Goal: Task Accomplishment & Management: Complete application form

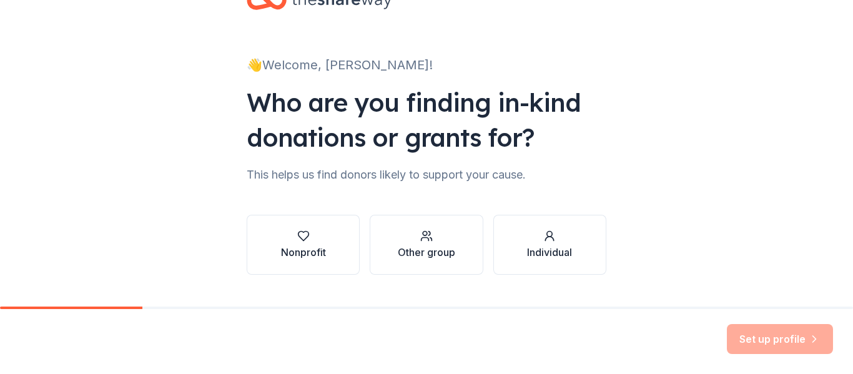
scroll to position [72, 0]
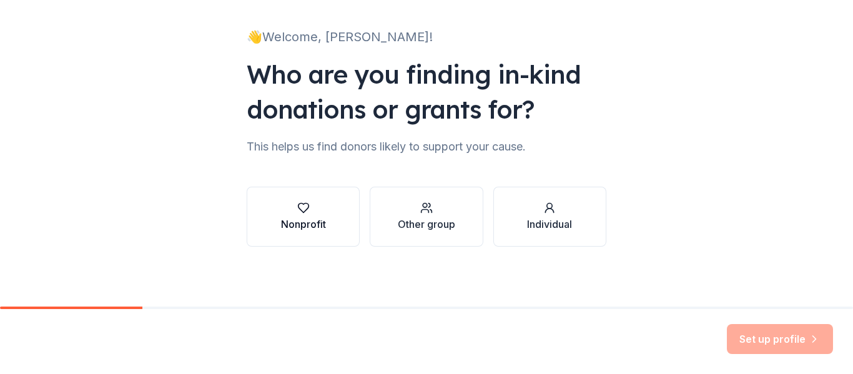
click at [289, 212] on div "button" at bounding box center [303, 208] width 45 height 12
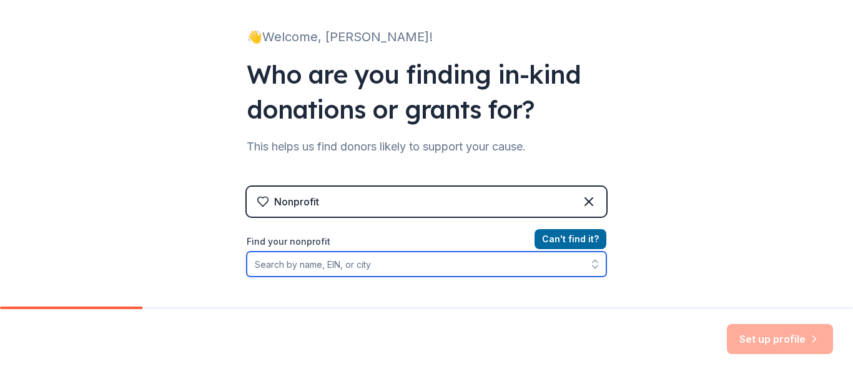
click at [372, 271] on input "Find your nonprofit" at bounding box center [427, 264] width 360 height 25
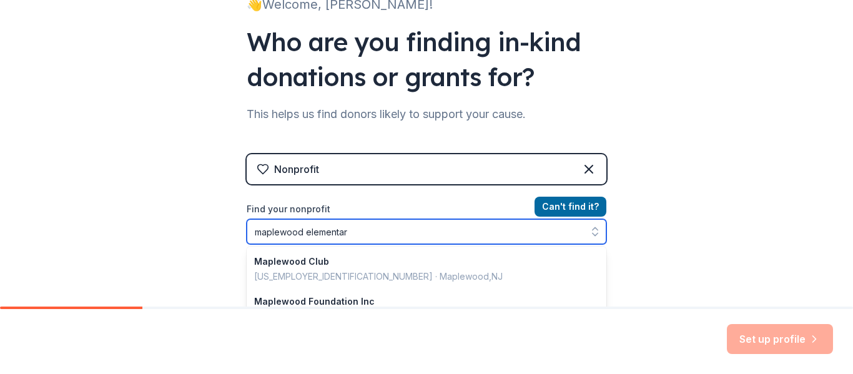
type input "maplewood elementary"
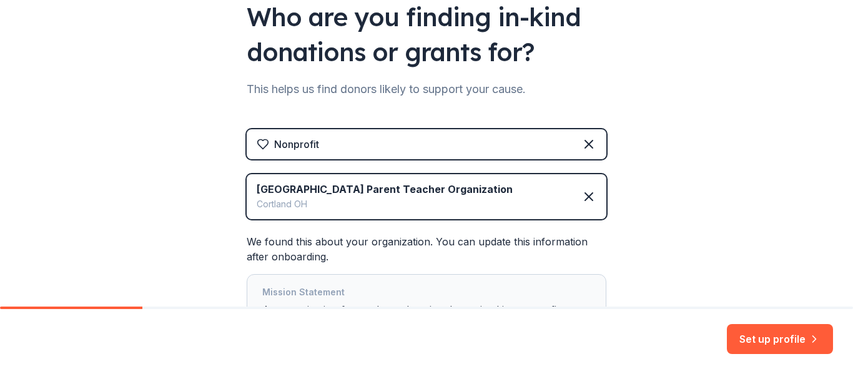
scroll to position [125, 0]
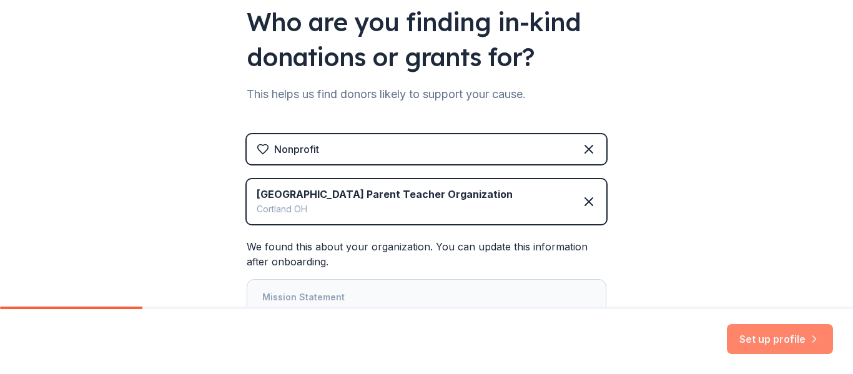
click at [780, 346] on button "Set up profile" at bounding box center [780, 339] width 106 height 30
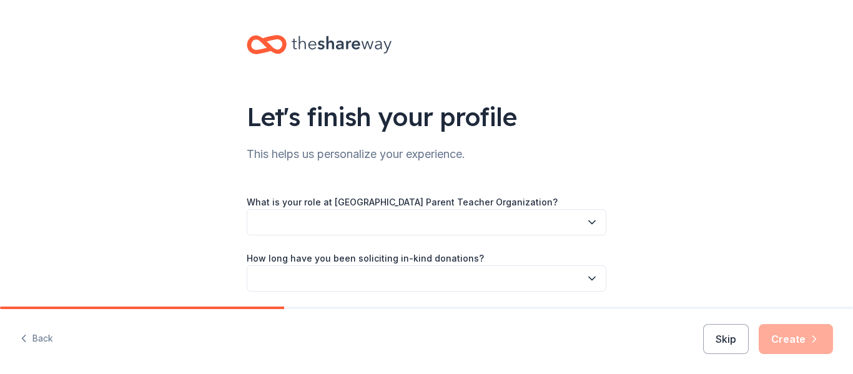
click at [399, 221] on button "button" at bounding box center [427, 222] width 360 height 26
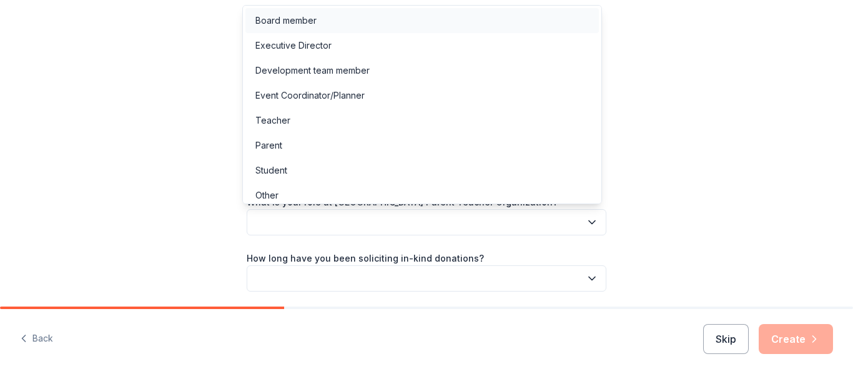
click at [356, 14] on div "Board member" at bounding box center [423, 20] width 354 height 25
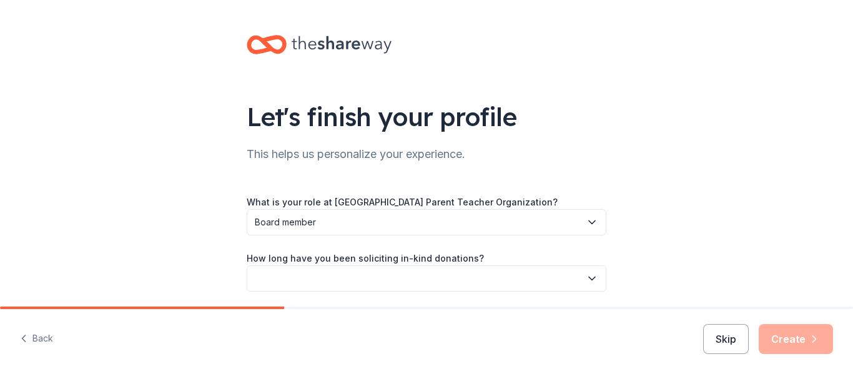
click at [349, 277] on button "button" at bounding box center [427, 279] width 360 height 26
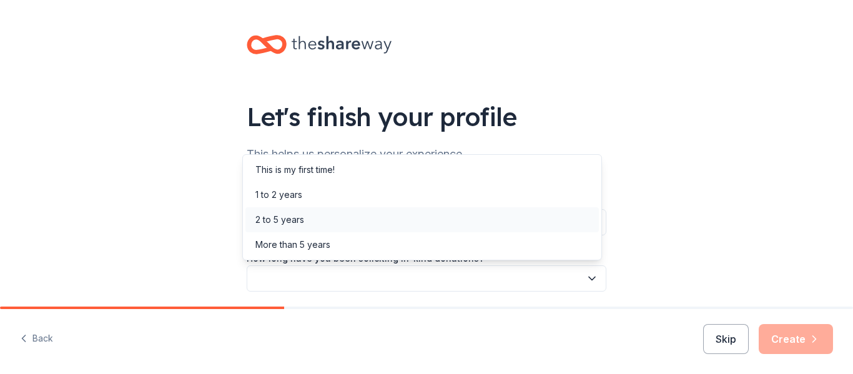
click at [307, 223] on div "2 to 5 years" at bounding box center [423, 219] width 354 height 25
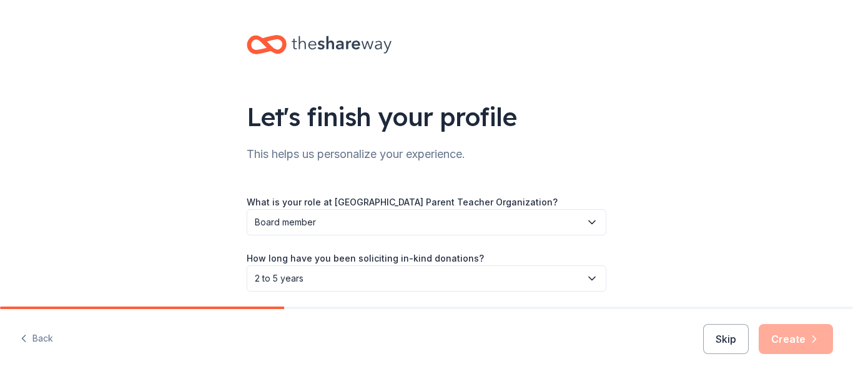
scroll to position [101, 0]
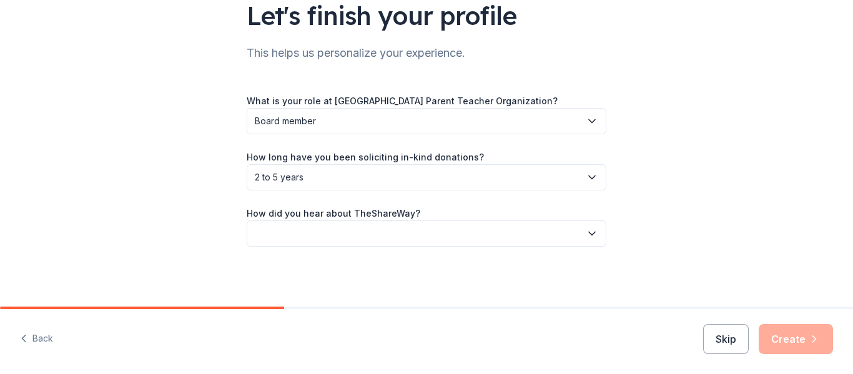
click at [443, 246] on button "button" at bounding box center [427, 234] width 360 height 26
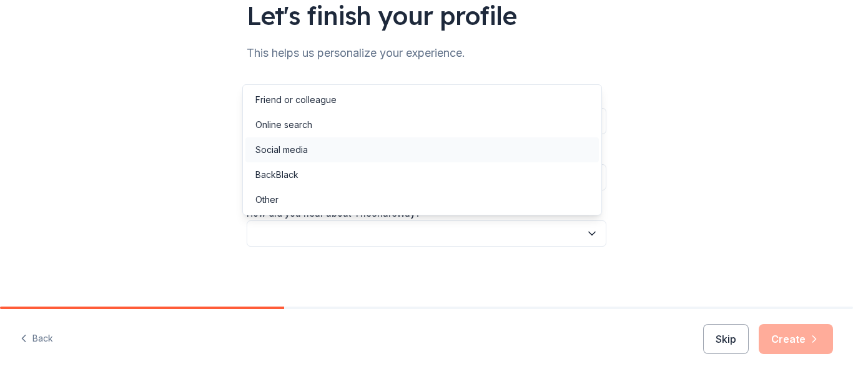
click at [370, 144] on div "Social media" at bounding box center [423, 149] width 354 height 25
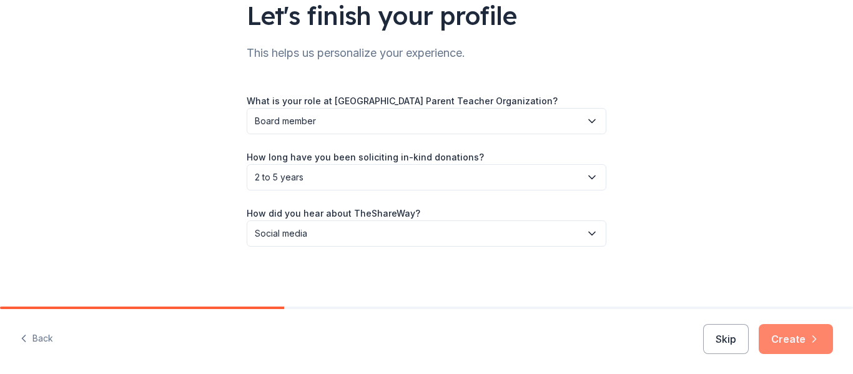
click at [809, 334] on icon "button" at bounding box center [814, 339] width 12 height 12
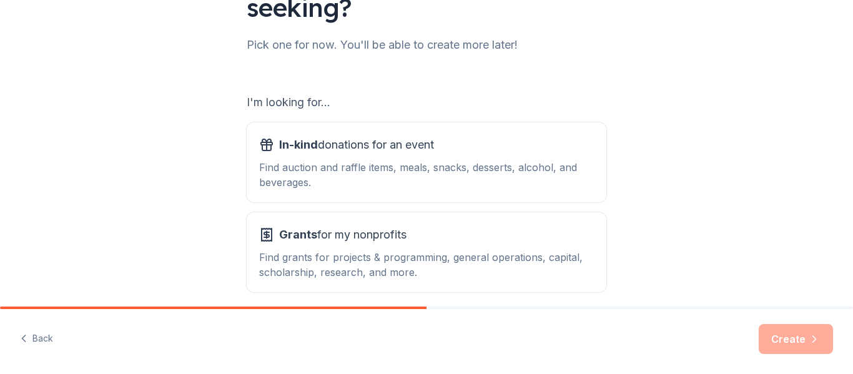
scroll to position [146, 0]
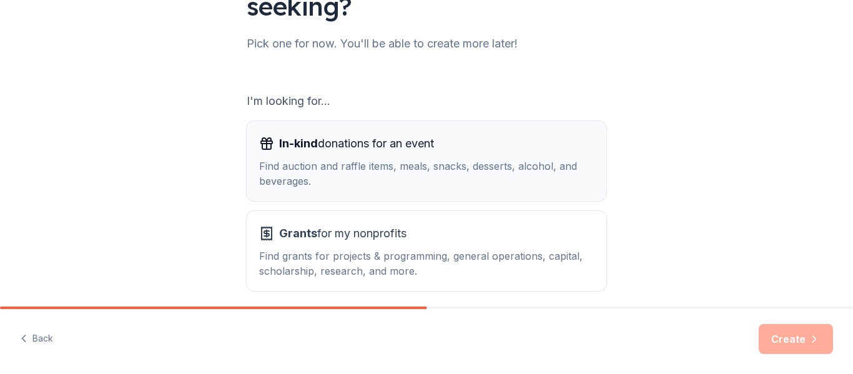
click at [394, 162] on div "Find auction and raffle items, meals, snacks, desserts, alcohol, and beverages." at bounding box center [426, 174] width 335 height 30
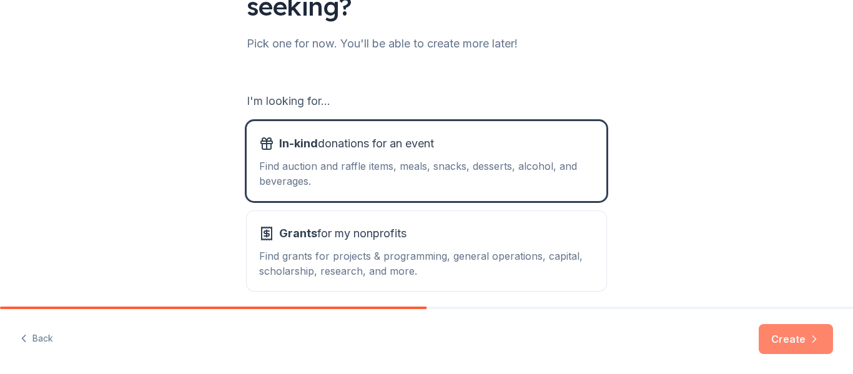
click at [798, 336] on button "Create" at bounding box center [796, 339] width 74 height 30
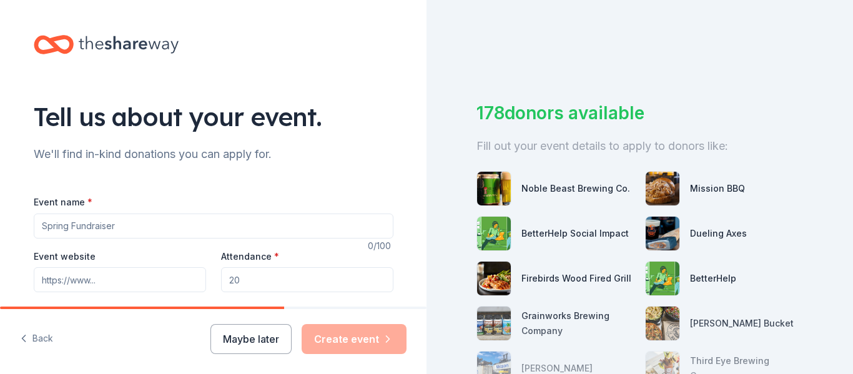
click at [134, 228] on input "Event name *" at bounding box center [214, 226] width 360 height 25
type input "Raffle Fundraiser"
drag, startPoint x: 266, startPoint y: 279, endPoint x: 169, endPoint y: 274, distance: 97.0
click at [169, 274] on div "Event website Attendance * Date * Pick a date ZIP code * 44410" at bounding box center [214, 298] width 360 height 98
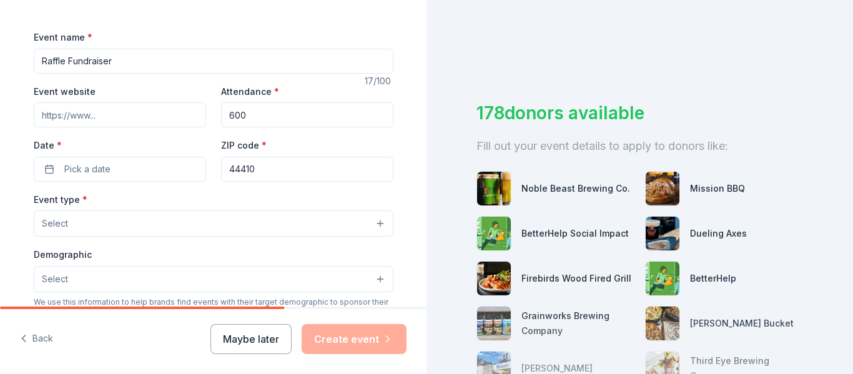
scroll to position [166, 0]
type input "600"
click at [89, 157] on button "Pick a date" at bounding box center [120, 168] width 172 height 25
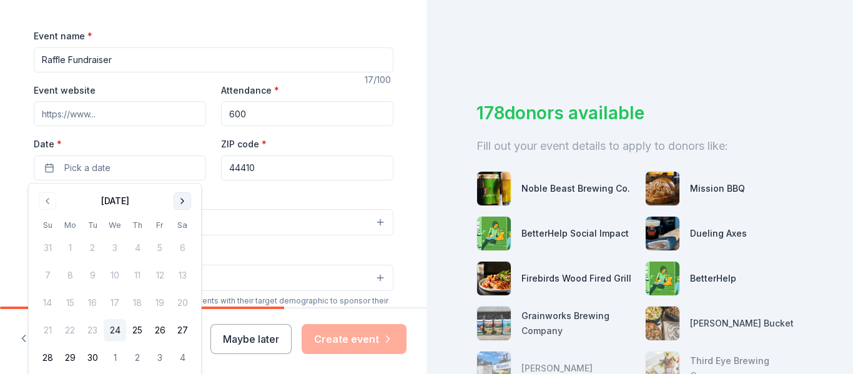
click at [186, 202] on button "Go to next month" at bounding box center [182, 200] width 17 height 17
click at [146, 279] on button "9" at bounding box center [137, 275] width 22 height 22
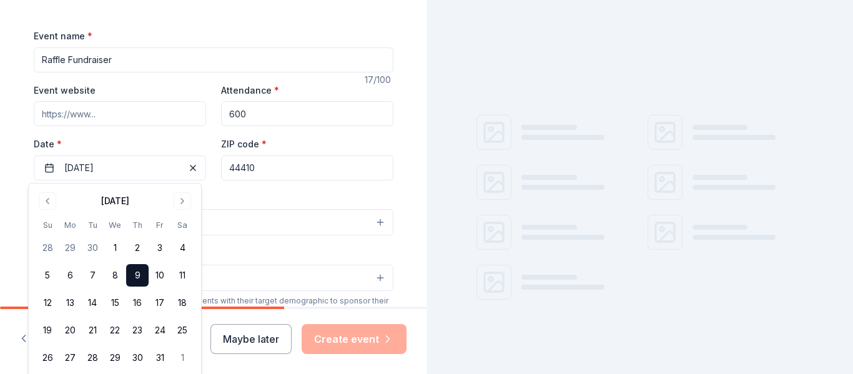
click at [305, 167] on input "44410" at bounding box center [307, 168] width 172 height 25
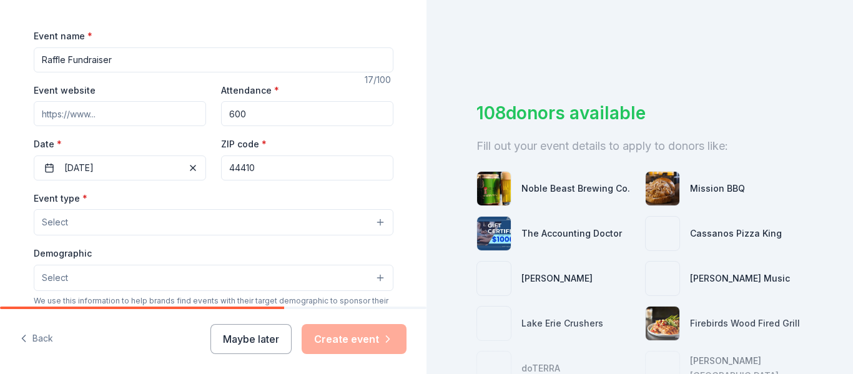
click at [144, 222] on button "Select" at bounding box center [214, 222] width 360 height 26
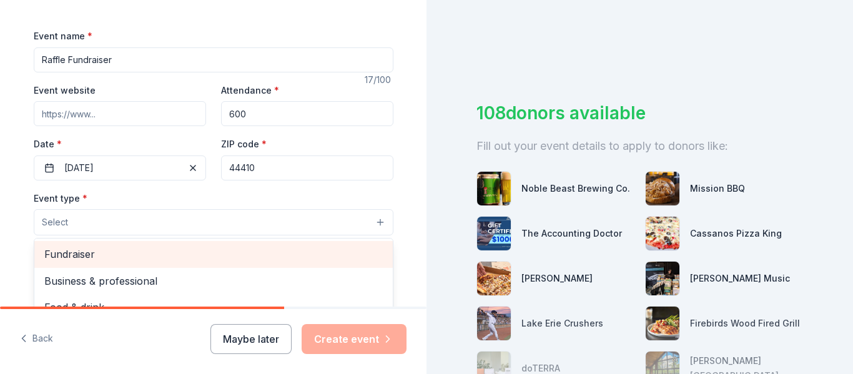
click at [247, 246] on div "Fundraiser" at bounding box center [213, 254] width 359 height 26
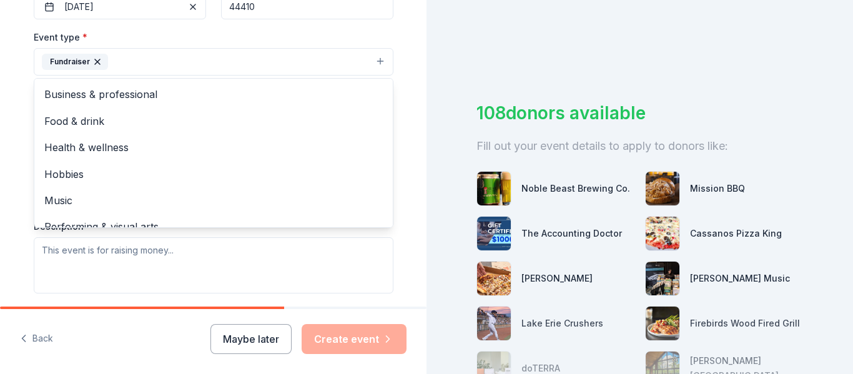
scroll to position [331, 0]
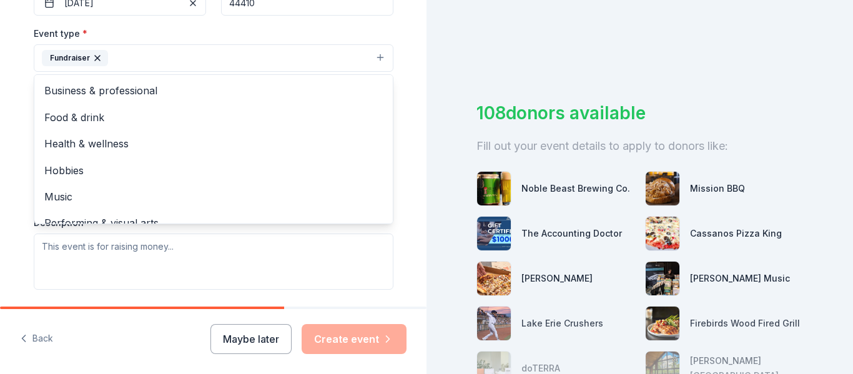
click at [402, 140] on div "Tell us about your event. We'll find in-kind donations you can apply for. Event…" at bounding box center [214, 85] width 400 height 833
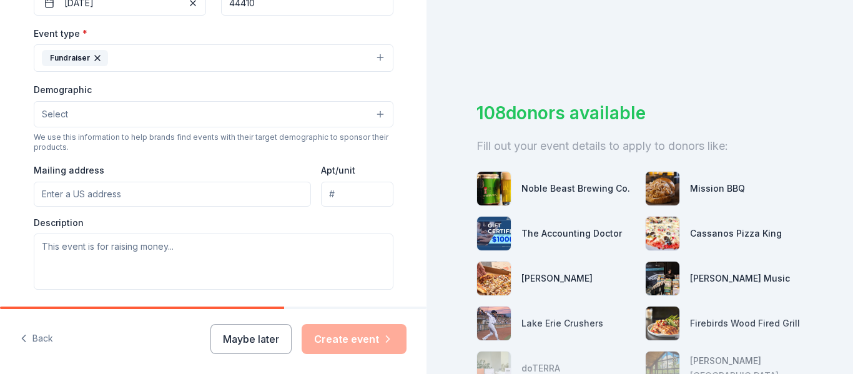
click at [154, 115] on button "Select" at bounding box center [214, 114] width 360 height 26
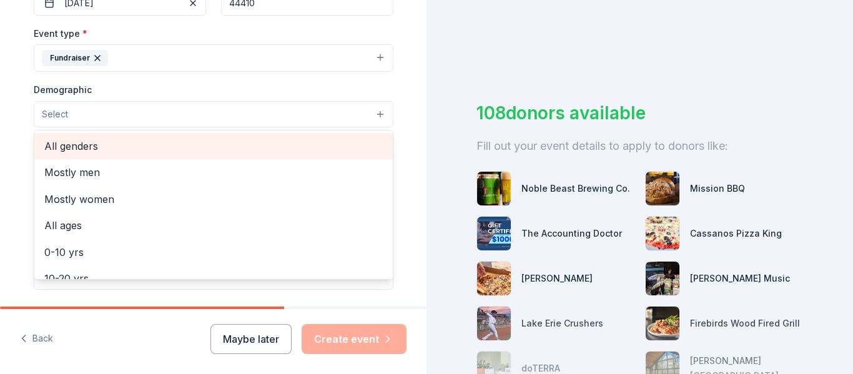
click at [148, 139] on span "All genders" at bounding box center [213, 146] width 339 height 16
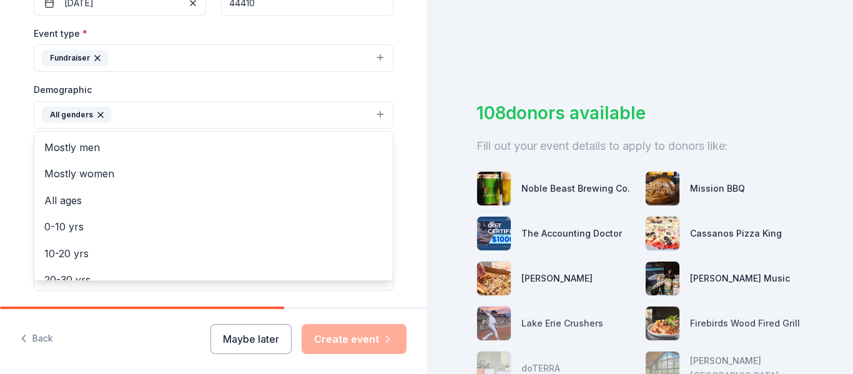
click at [400, 87] on div "Tell us about your event. We'll find in-kind donations you can apply for. Event…" at bounding box center [214, 86] width 400 height 834
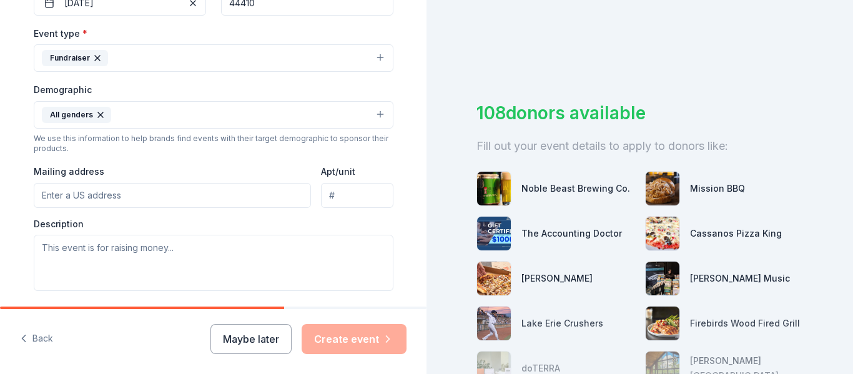
click at [159, 197] on input "Mailing address" at bounding box center [173, 195] width 278 height 25
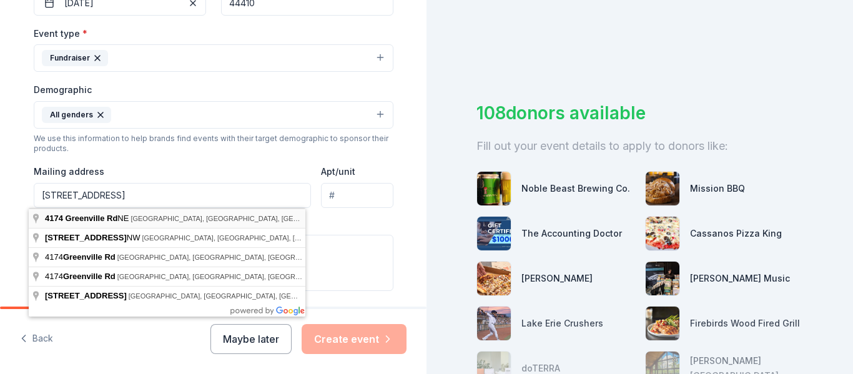
type input "4174 Greenville Road Northeast, Cortland, OH, 44410"
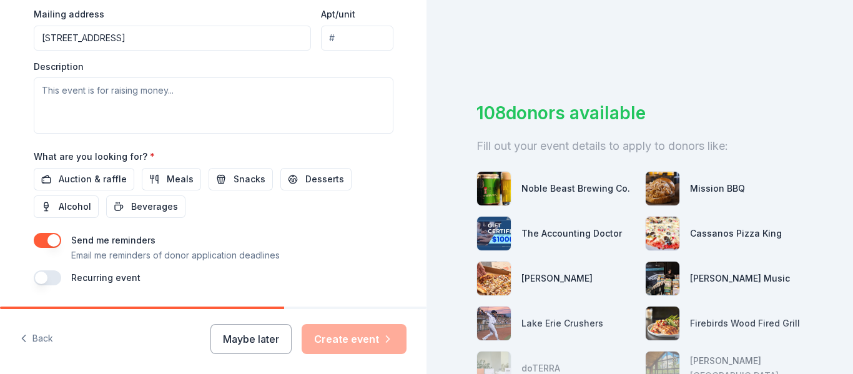
scroll to position [496, 0]
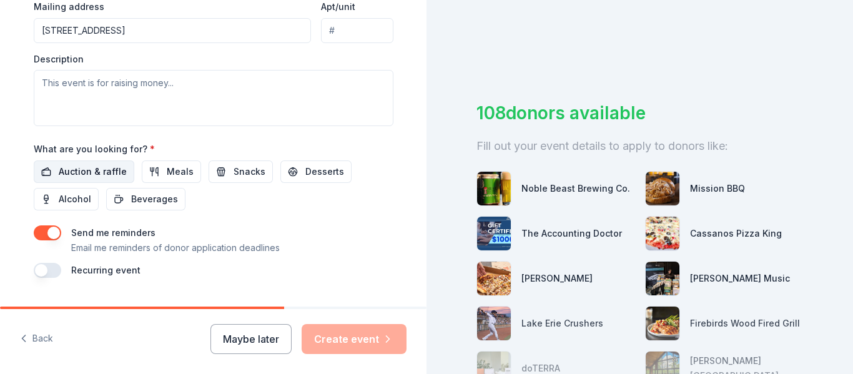
click at [92, 172] on span "Auction & raffle" at bounding box center [93, 171] width 68 height 15
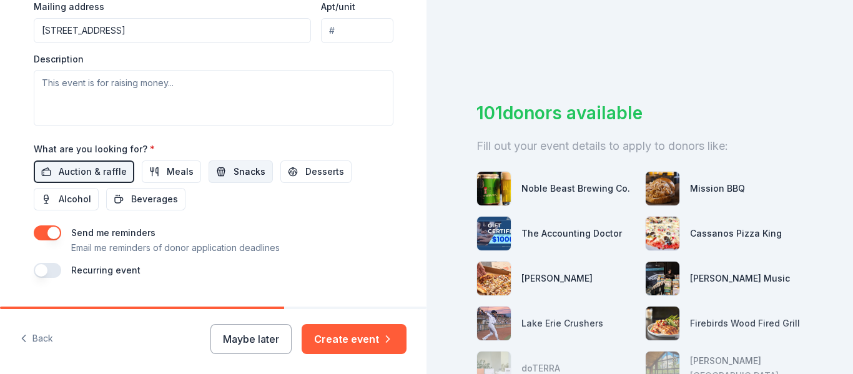
click at [234, 173] on span "Snacks" at bounding box center [250, 171] width 32 height 15
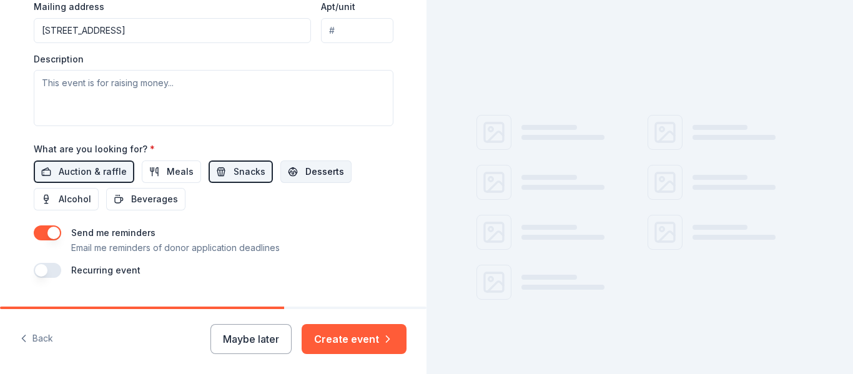
click at [305, 174] on span "Desserts" at bounding box center [324, 171] width 39 height 15
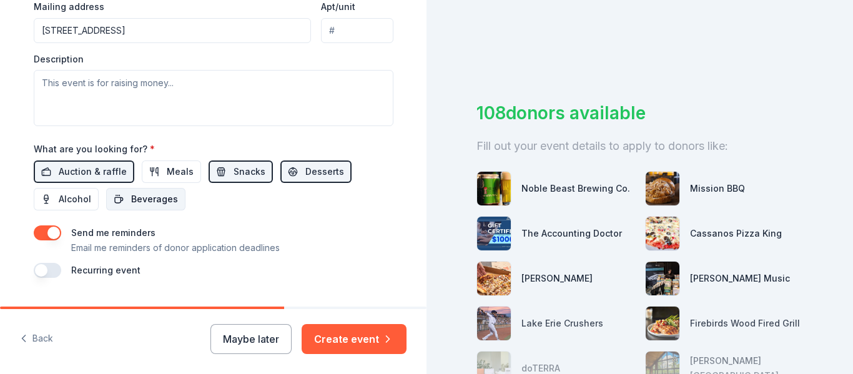
click at [158, 196] on span "Beverages" at bounding box center [154, 199] width 47 height 15
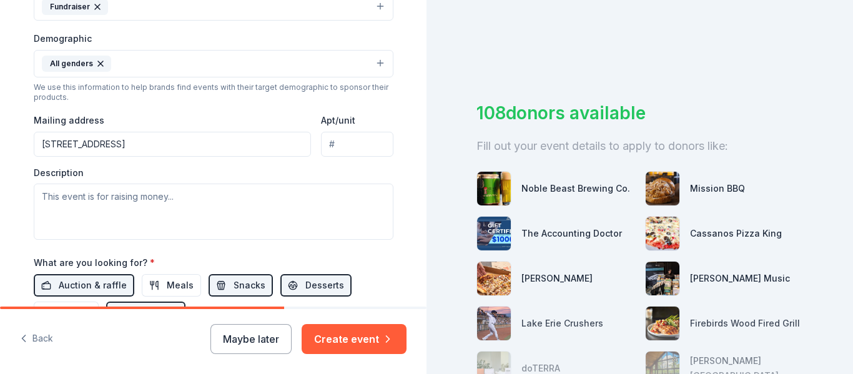
scroll to position [384, 0]
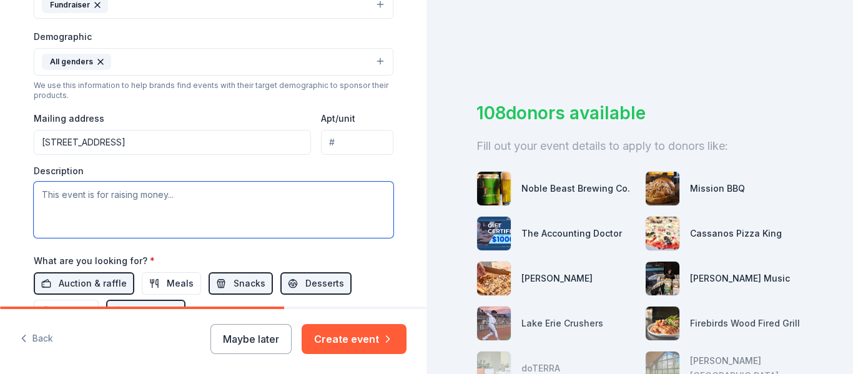
click at [149, 198] on textarea at bounding box center [214, 210] width 360 height 56
click at [149, 198] on textarea "This event is to help us raise money to cover the cost of our" at bounding box center [214, 210] width 360 height 56
click at [355, 197] on textarea "This event is to help us raise money to cover the cost of our" at bounding box center [214, 210] width 360 height 56
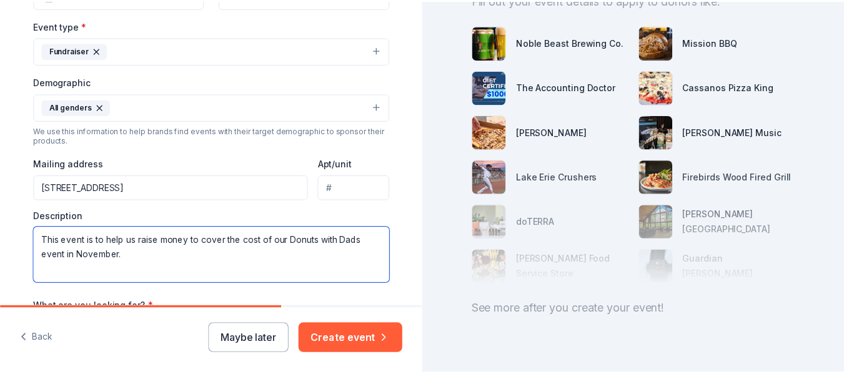
scroll to position [527, 0]
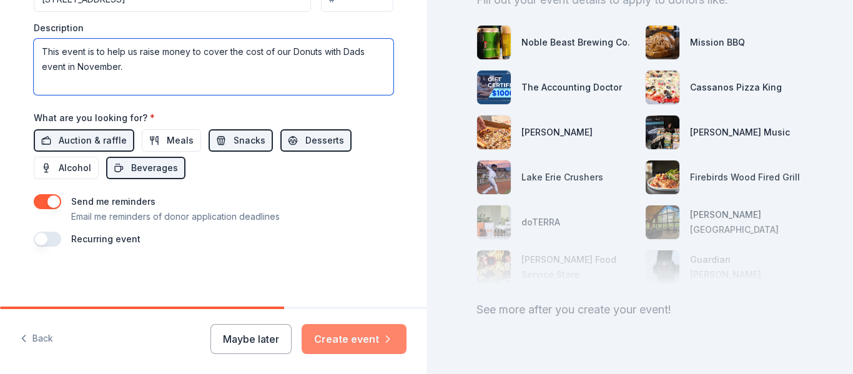
type textarea "This event is to help us raise money to cover the cost of our Donuts with Dads …"
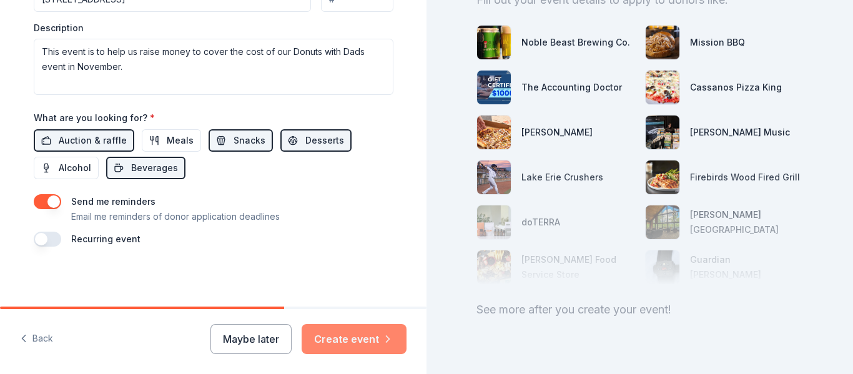
click at [361, 337] on button "Create event" at bounding box center [354, 339] width 105 height 30
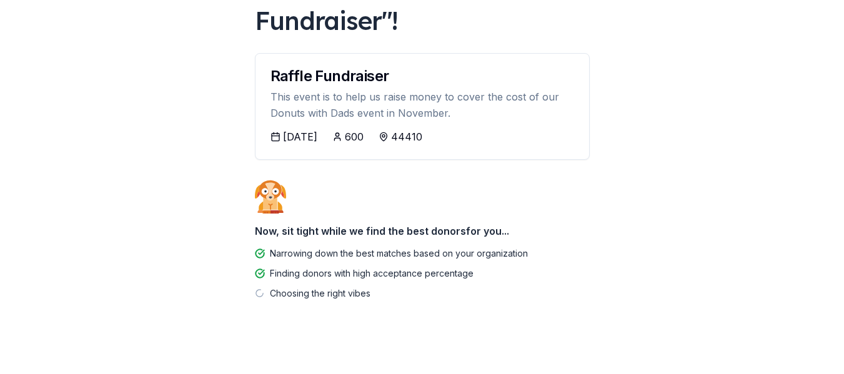
scroll to position [112, 0]
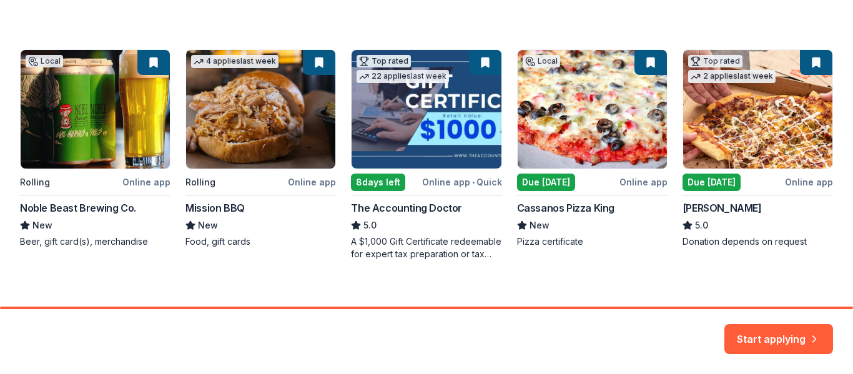
scroll to position [219, 0]
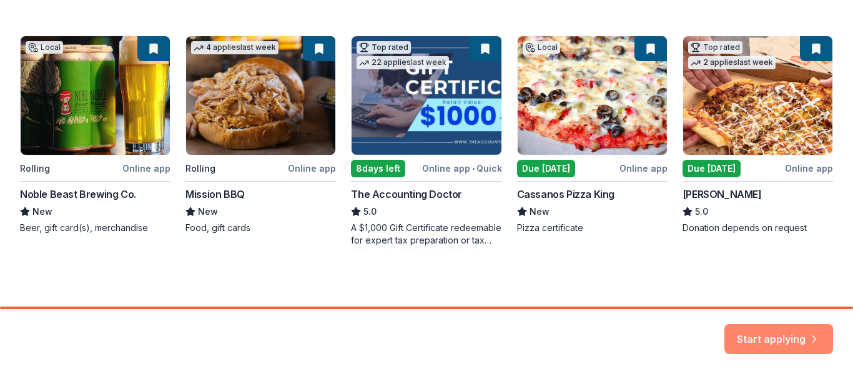
click at [772, 322] on button "Start applying" at bounding box center [779, 332] width 109 height 30
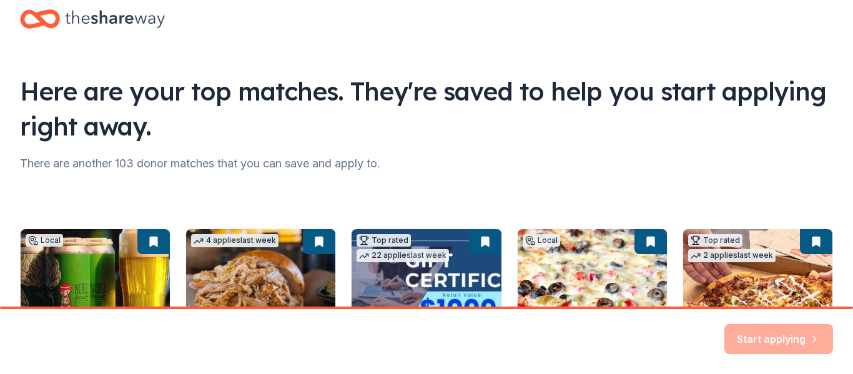
scroll to position [12, 0]
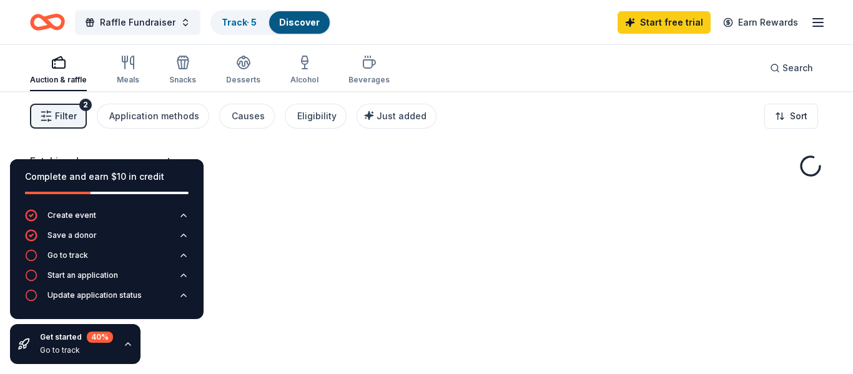
drag, startPoint x: 851, startPoint y: 202, endPoint x: 842, endPoint y: 150, distance: 52.8
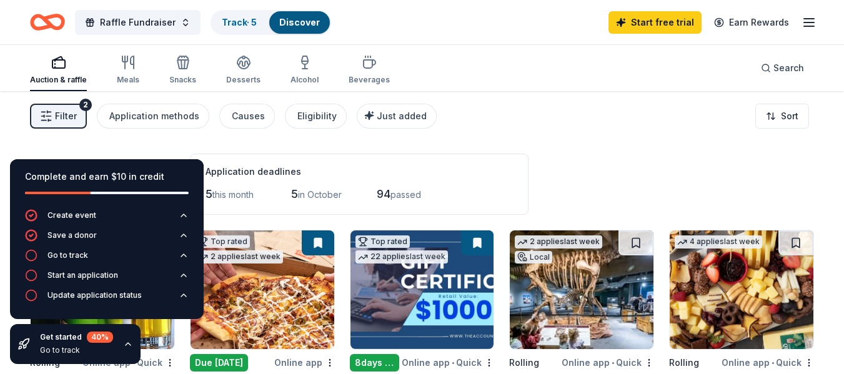
click at [469, 56] on div "Auction & raffle Meals Snacks Desserts Alcohol Beverages Search" at bounding box center [422, 68] width 784 height 46
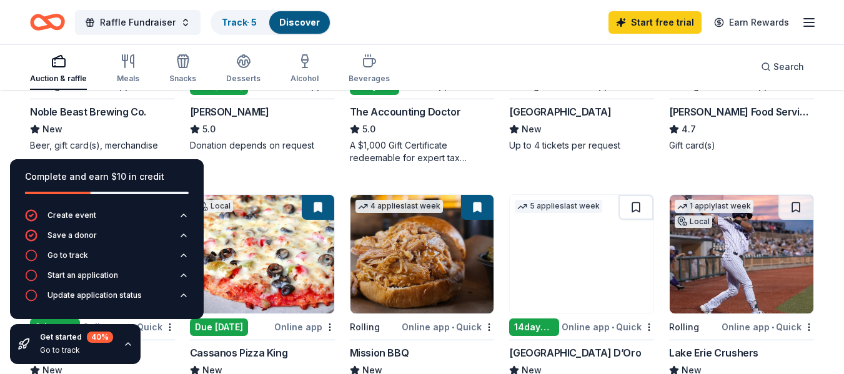
scroll to position [304, 0]
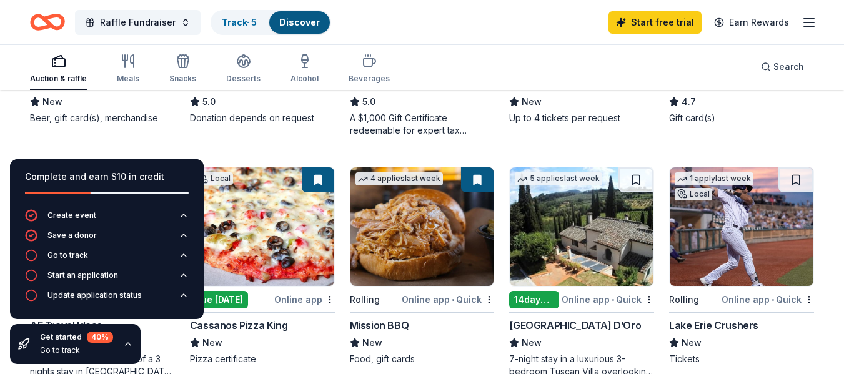
click at [478, 300] on div "Online app • Quick" at bounding box center [448, 300] width 92 height 16
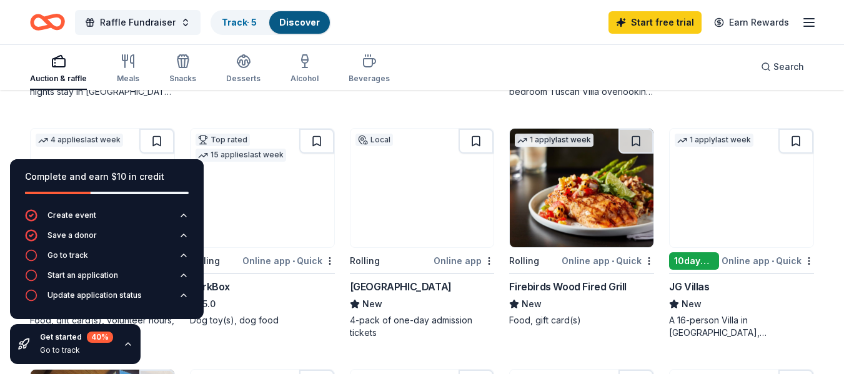
scroll to position [590, 0]
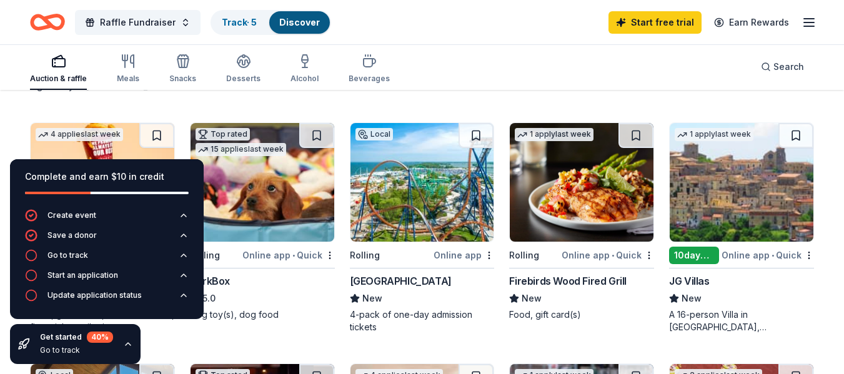
click at [239, 284] on div "BarkBox" at bounding box center [262, 281] width 145 height 15
click at [815, 21] on icon "button" at bounding box center [809, 22] width 15 height 15
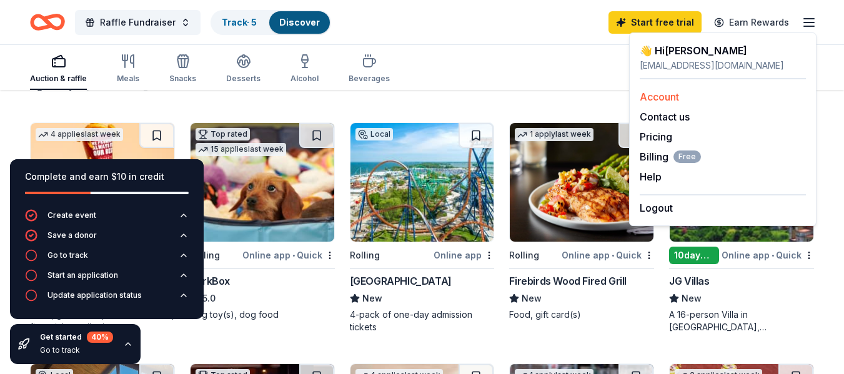
click at [650, 102] on link "Account" at bounding box center [659, 97] width 39 height 12
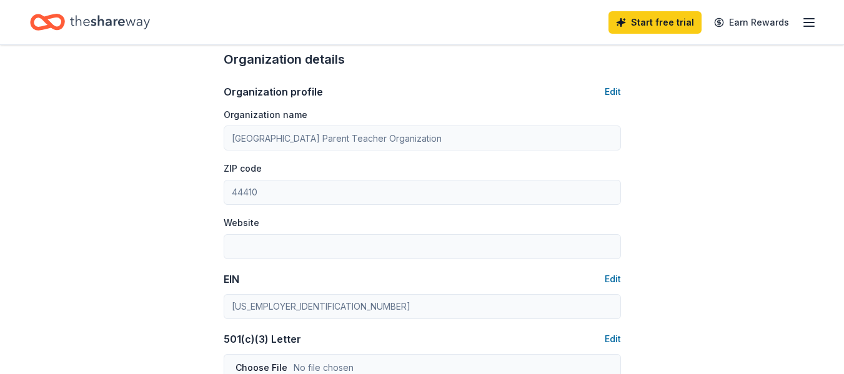
scroll to position [520, 0]
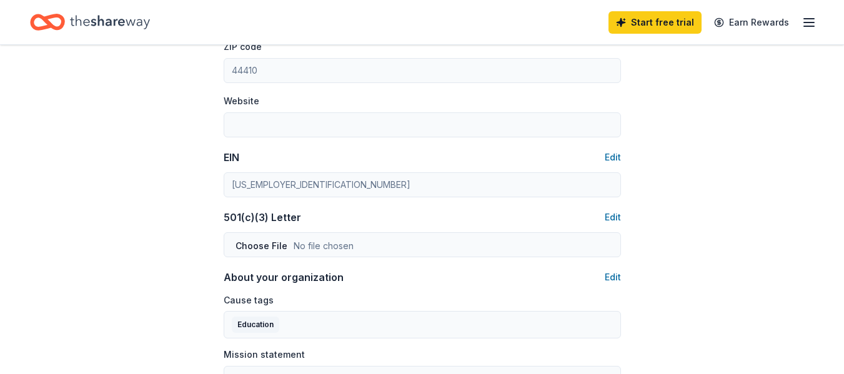
click at [217, 186] on div "Account About me Profile Edit First name Jessica Last name King Role Board memb…" at bounding box center [422, 83] width 437 height 1116
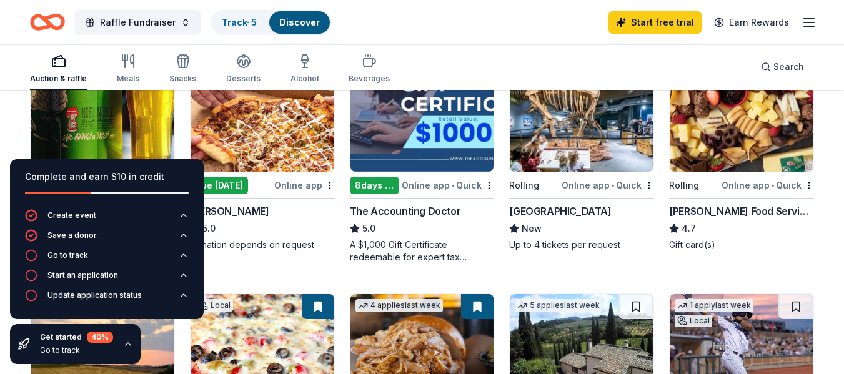
scroll to position [181, 0]
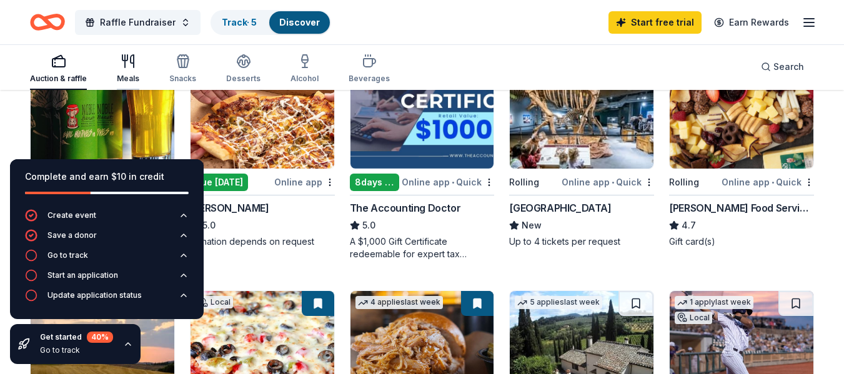
click at [127, 69] on div "Meals" at bounding box center [128, 69] width 22 height 30
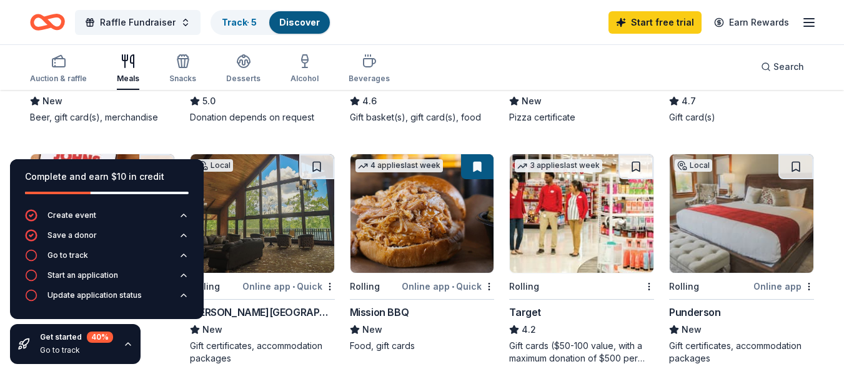
scroll to position [311, 0]
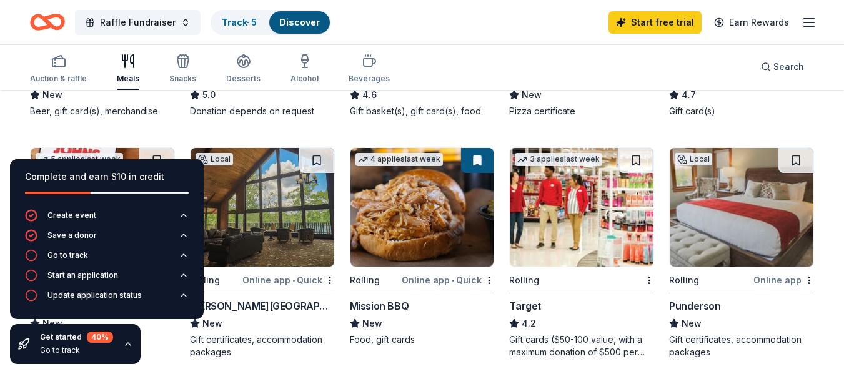
click at [557, 230] on img at bounding box center [582, 207] width 144 height 119
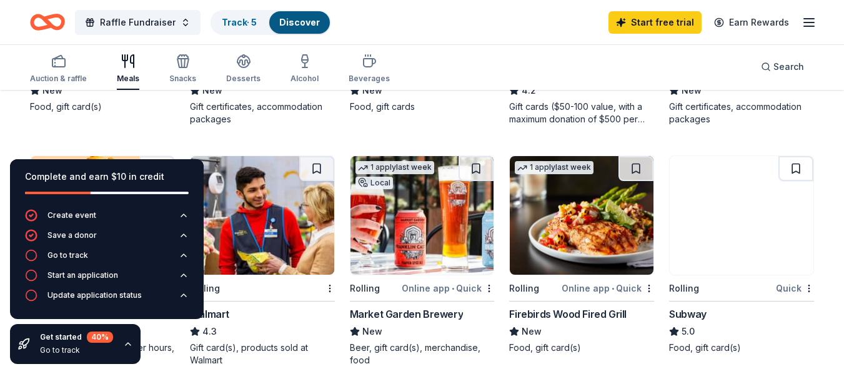
scroll to position [559, 0]
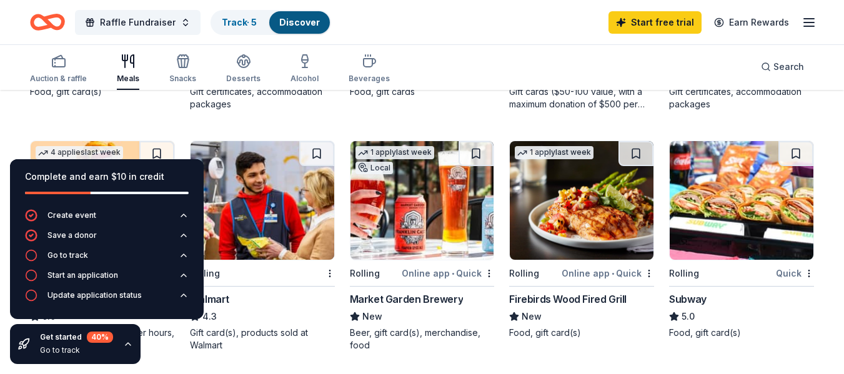
click at [595, 210] on img at bounding box center [582, 200] width 144 height 119
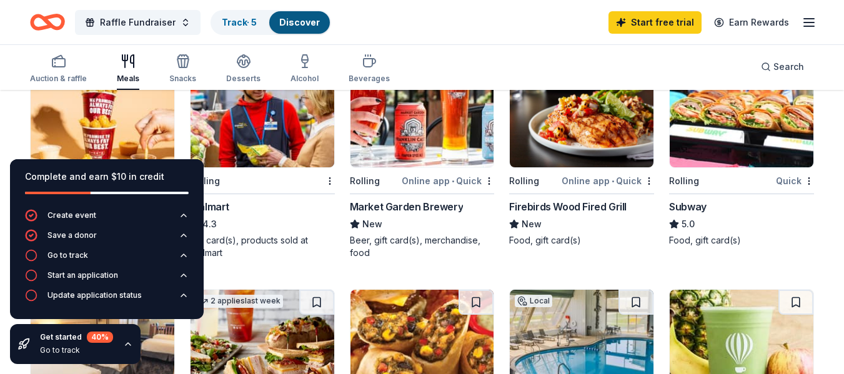
scroll to position [648, 0]
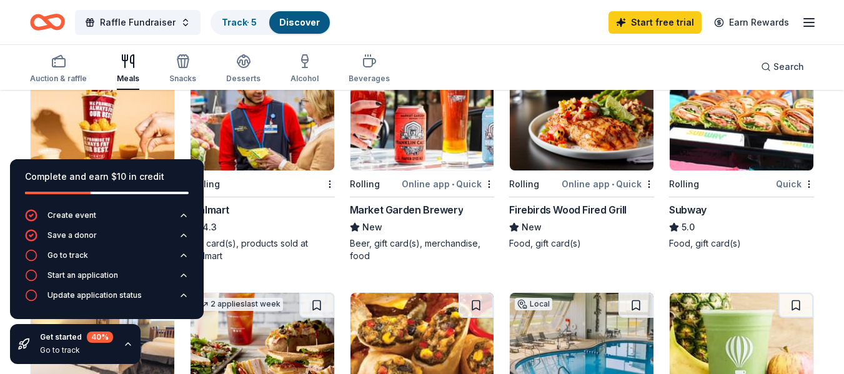
click at [713, 123] on img at bounding box center [742, 111] width 144 height 119
click at [231, 24] on link "Track · 6" at bounding box center [240, 22] width 36 height 11
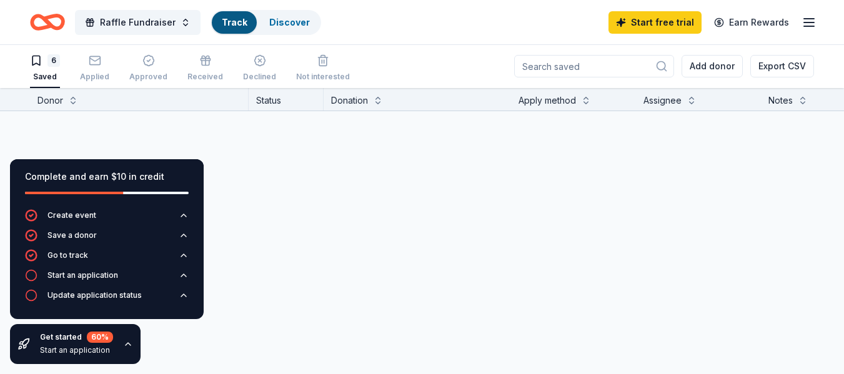
scroll to position [1, 0]
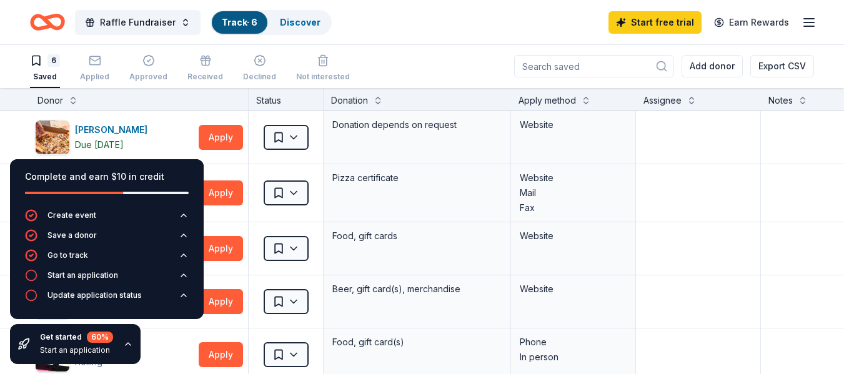
click at [420, 49] on div "6 Saved Applied Approved Received Declined Not interested Add donor Export CSV" at bounding box center [422, 66] width 784 height 44
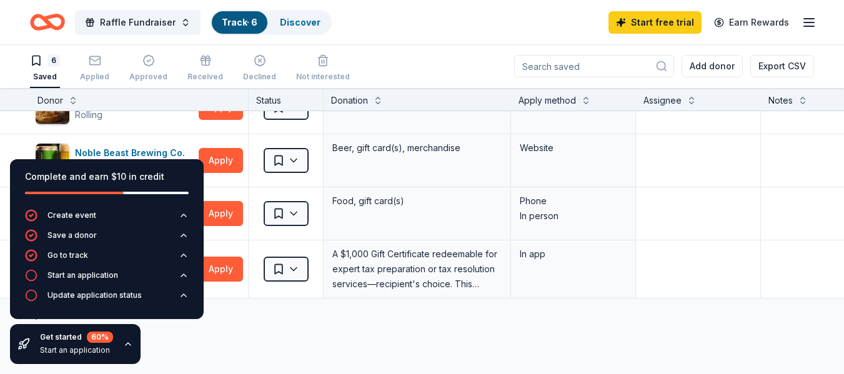
scroll to position [0, 0]
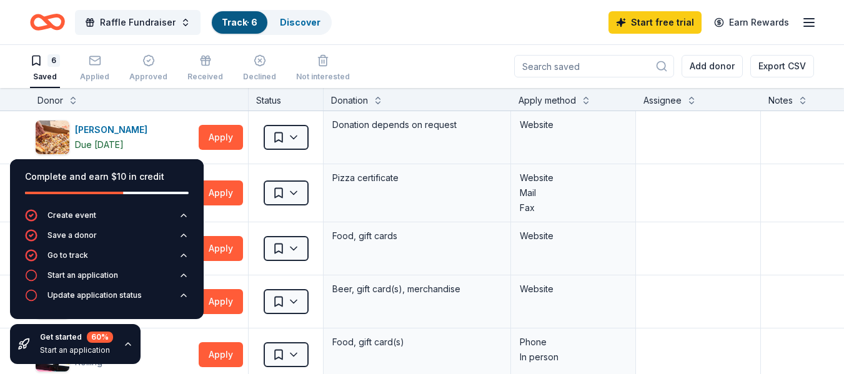
click at [131, 345] on button "button" at bounding box center [128, 344] width 10 height 10
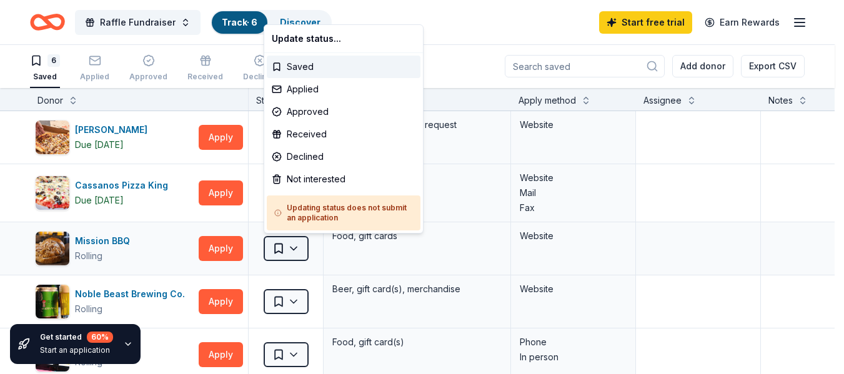
click at [288, 244] on html "Raffle Fundraiser Track · 6 Discover Start free trial Earn Rewards 6 Saved Appl…" at bounding box center [422, 186] width 844 height 374
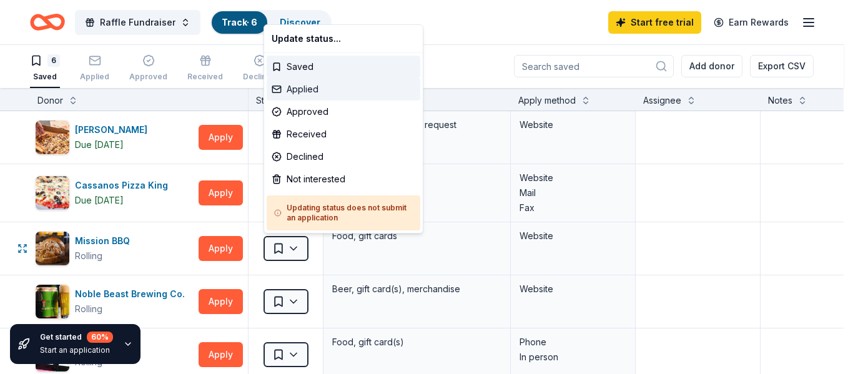
click at [319, 87] on div "Applied" at bounding box center [344, 89] width 154 height 22
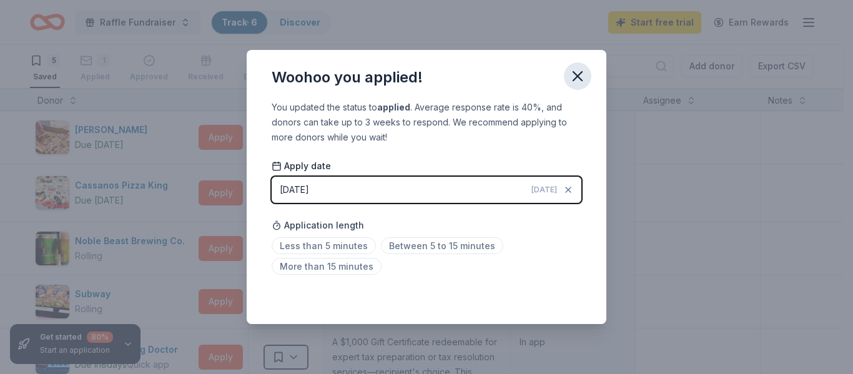
click at [575, 74] on icon "button" at bounding box center [577, 76] width 9 height 9
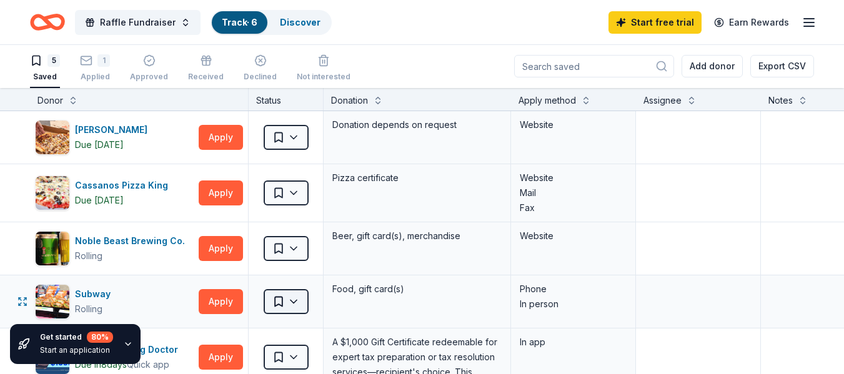
click at [292, 305] on html "Raffle Fundraiser Track · 6 Discover Start free trial Earn Rewards 5 Saved 1 Ap…" at bounding box center [422, 186] width 844 height 374
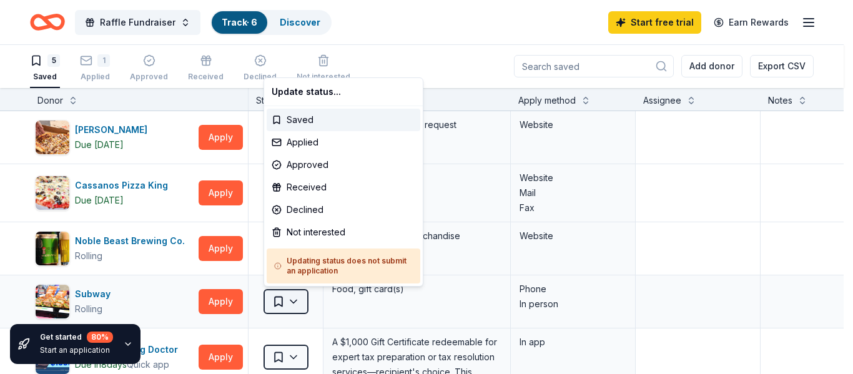
click at [292, 305] on html "Raffle Fundraiser Track · 6 Discover Start free trial Earn Rewards 5 Saved 1 Ap…" at bounding box center [426, 186] width 853 height 374
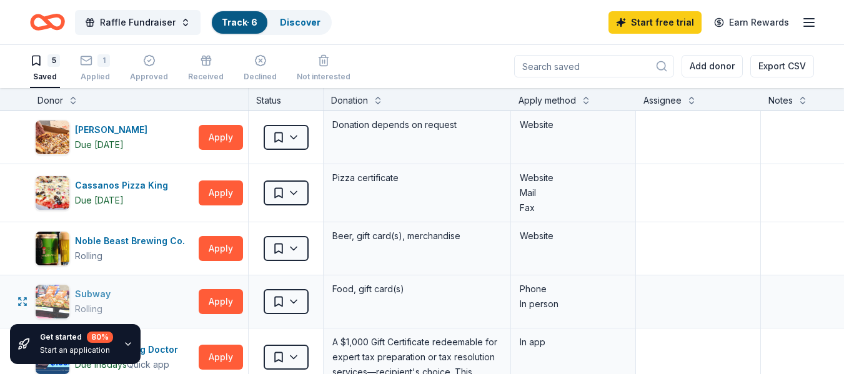
click at [92, 293] on div "Subway" at bounding box center [95, 294] width 41 height 15
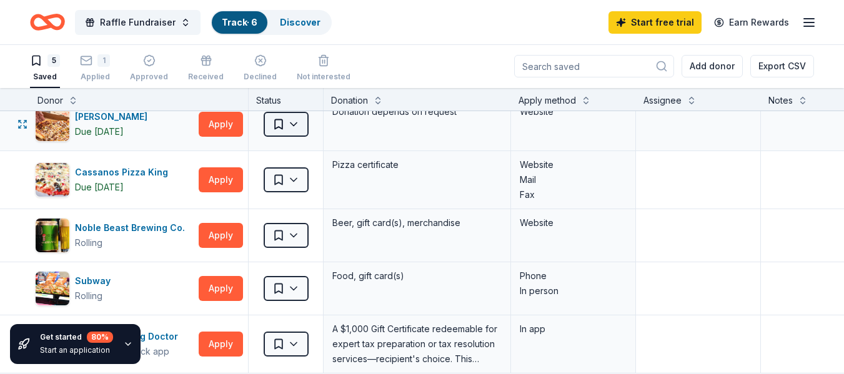
click at [300, 125] on html "Raffle Fundraiser Track · 6 Discover Start free trial Earn Rewards 5 Saved 1 Ap…" at bounding box center [422, 186] width 844 height 374
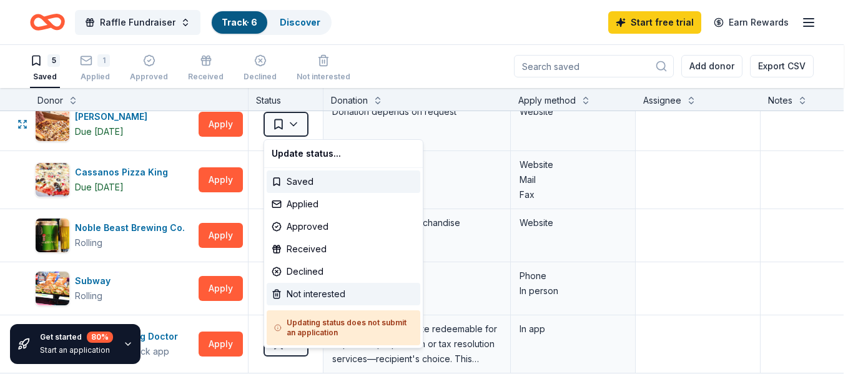
click at [306, 289] on div "Not interested" at bounding box center [344, 294] width 154 height 22
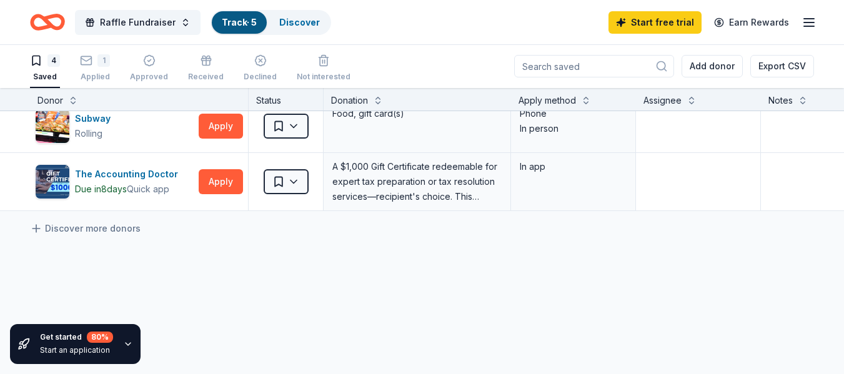
scroll to position [41, 0]
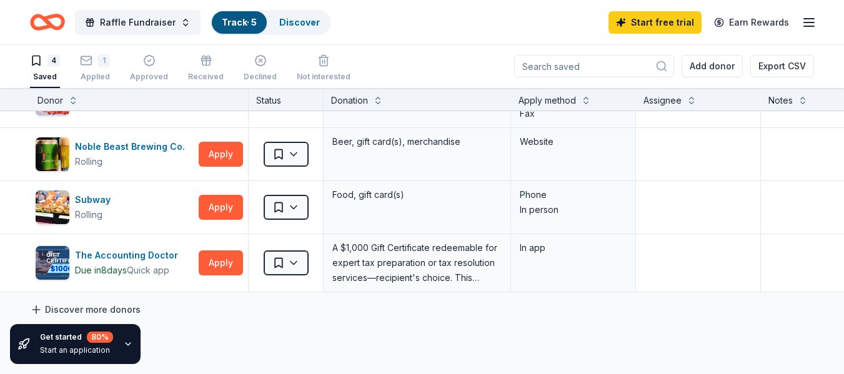
click at [108, 310] on link "Discover more donors" at bounding box center [85, 309] width 111 height 15
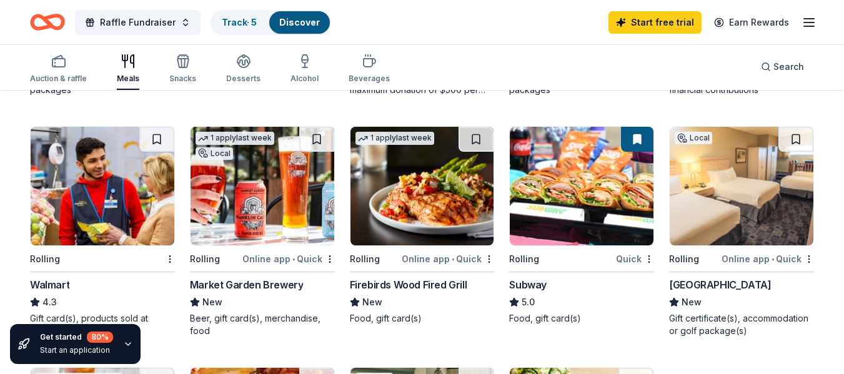
scroll to position [583, 0]
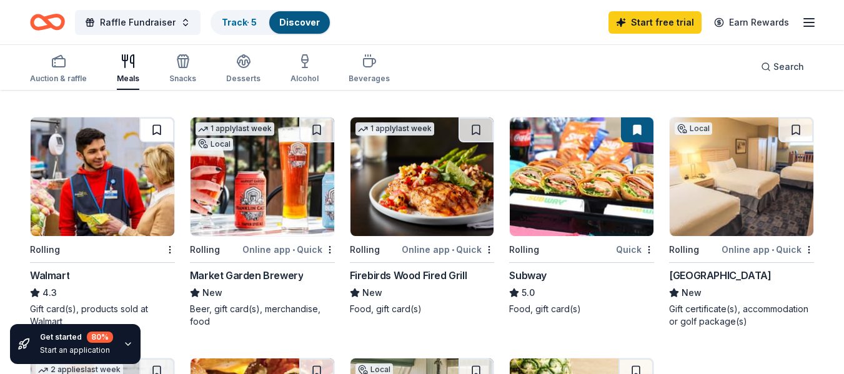
click at [156, 127] on button at bounding box center [156, 129] width 35 height 25
click at [319, 129] on button at bounding box center [316, 129] width 35 height 25
click at [475, 131] on button at bounding box center [476, 129] width 35 height 25
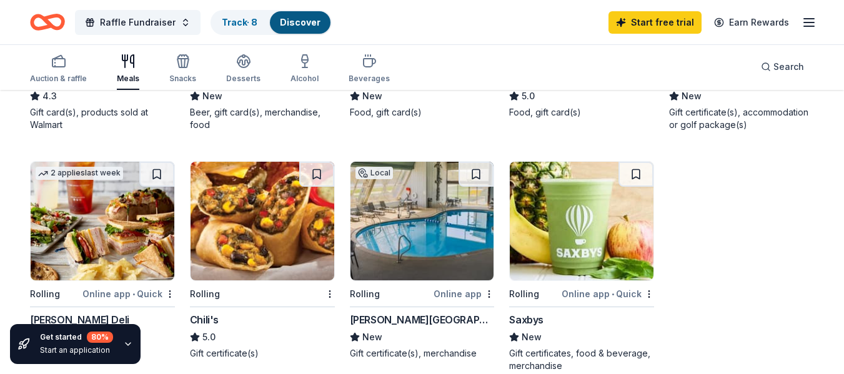
scroll to position [771, 0]
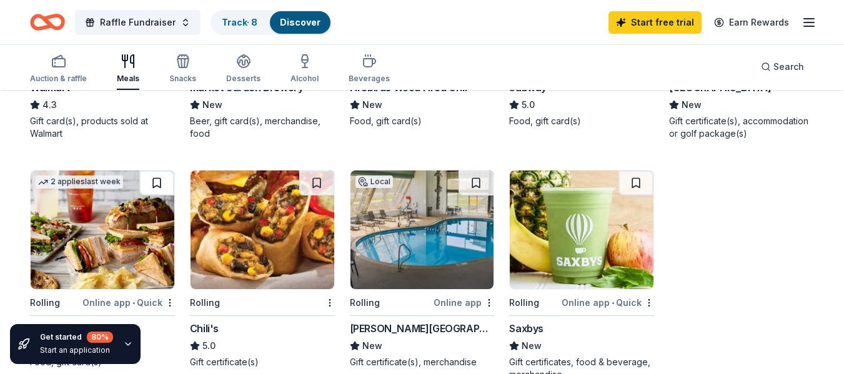
click at [157, 184] on button at bounding box center [156, 183] width 35 height 25
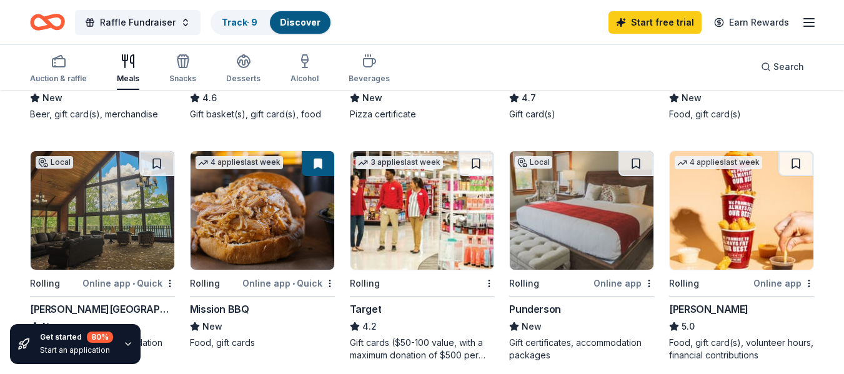
scroll to position [314, 0]
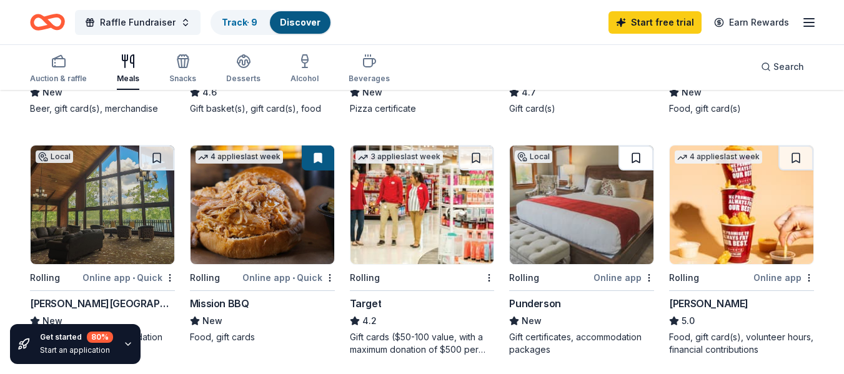
click at [637, 160] on button at bounding box center [635, 158] width 35 height 25
click at [793, 156] on button at bounding box center [795, 158] width 35 height 25
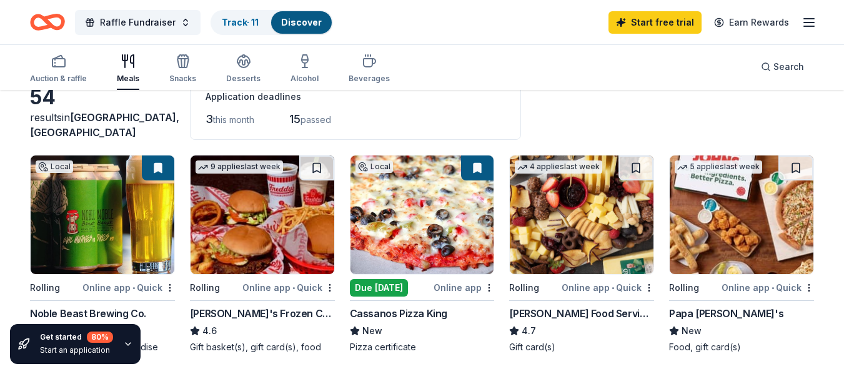
scroll to position [84, 0]
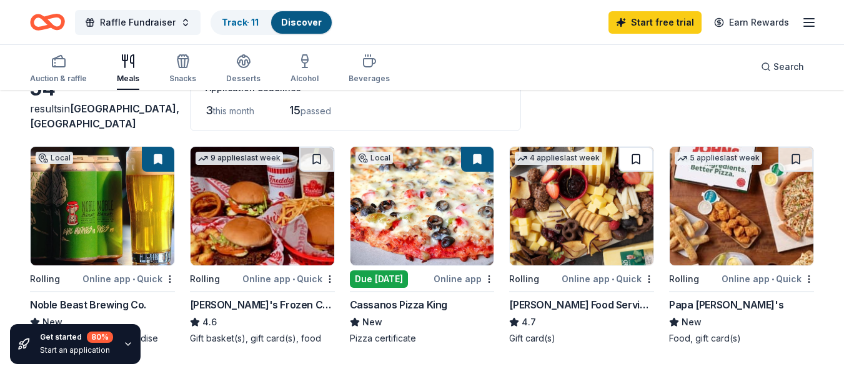
click at [637, 162] on button at bounding box center [635, 159] width 35 height 25
click at [557, 219] on img at bounding box center [582, 206] width 144 height 119
click at [239, 24] on link "Track · 12" at bounding box center [241, 22] width 39 height 11
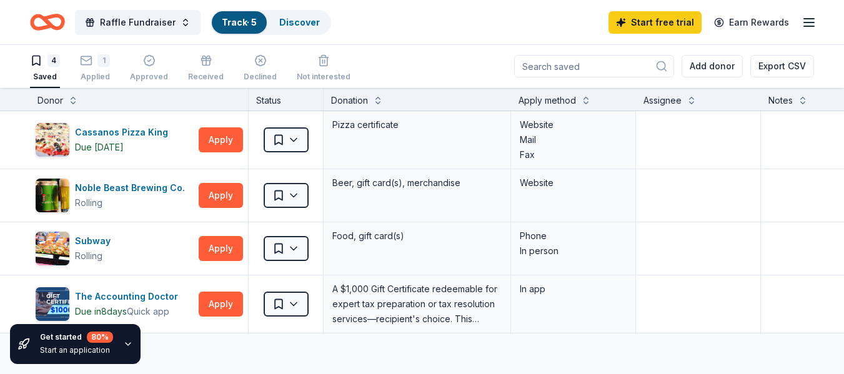
scroll to position [1, 0]
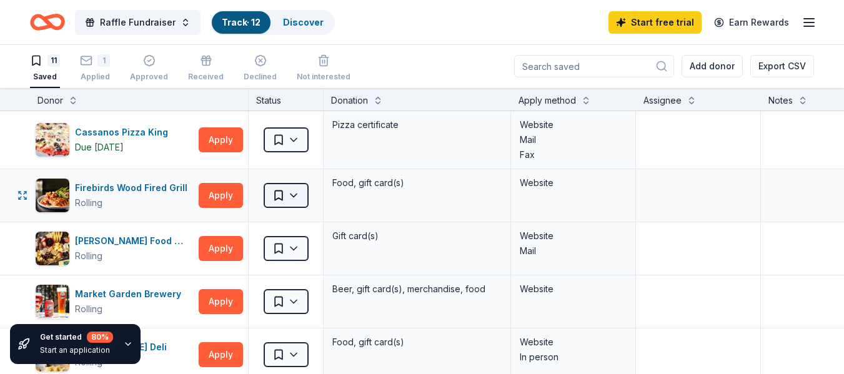
click at [297, 192] on html "Raffle Fundraiser Track · 12 Discover Start free trial Earn Rewards 11 Saved 1 …" at bounding box center [422, 186] width 844 height 374
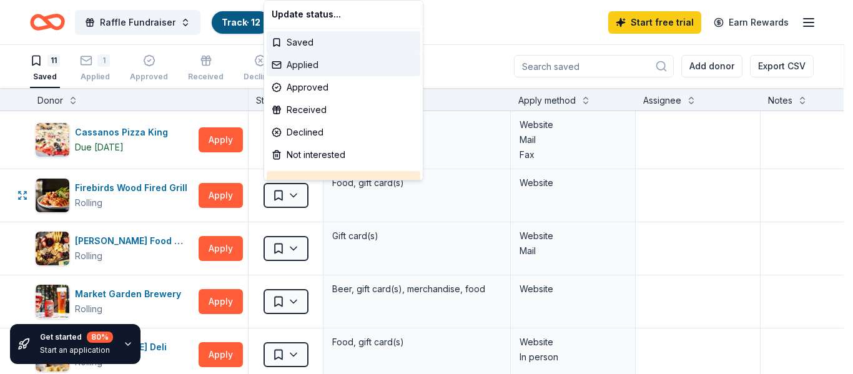
click at [326, 61] on div "Applied" at bounding box center [344, 65] width 154 height 22
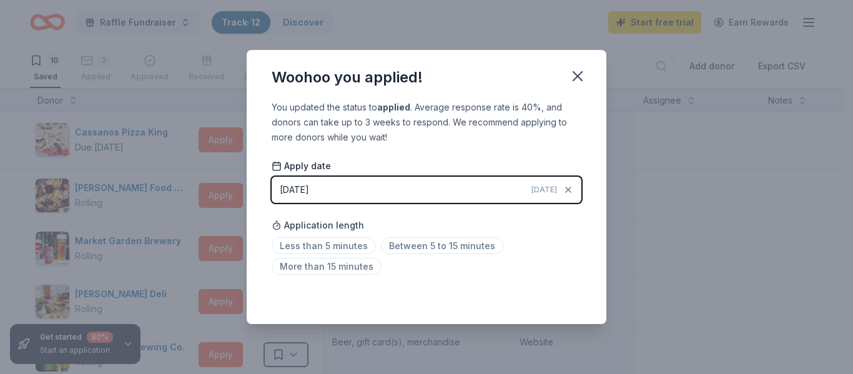
click at [565, 297] on div "Saved" at bounding box center [427, 296] width 310 height 15
click at [572, 76] on icon "button" at bounding box center [577, 75] width 17 height 17
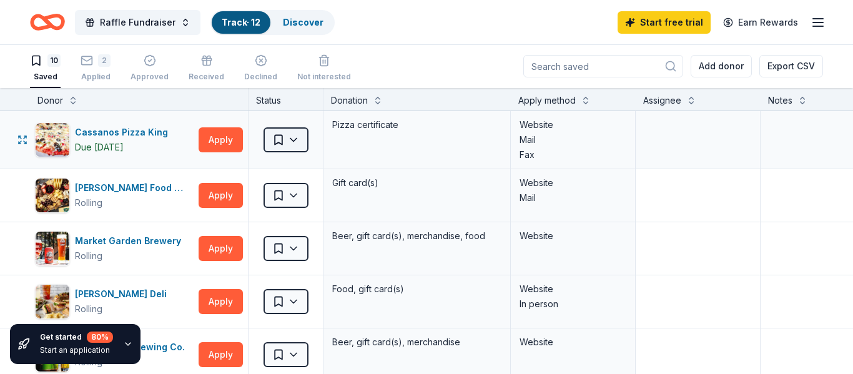
click at [297, 144] on html "Raffle Fundraiser Track · 12 Discover Start free trial Earn Rewards 10 Saved 2 …" at bounding box center [426, 186] width 853 height 374
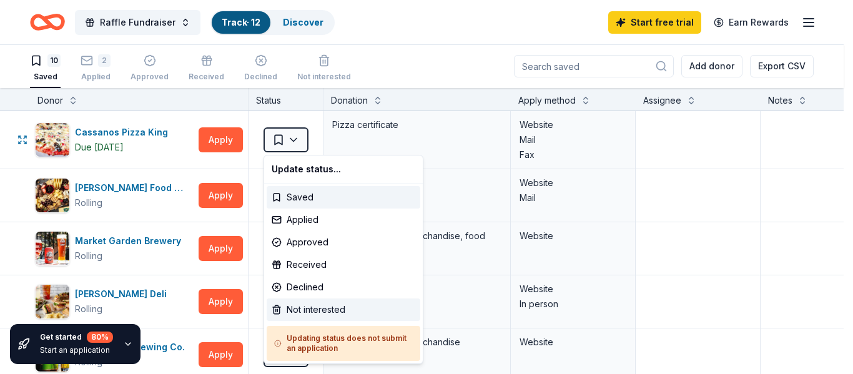
click at [302, 308] on div "Not interested" at bounding box center [344, 310] width 154 height 22
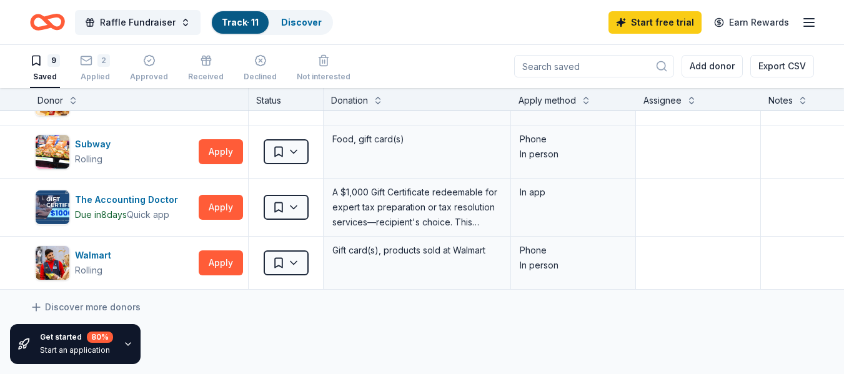
scroll to position [302, 0]
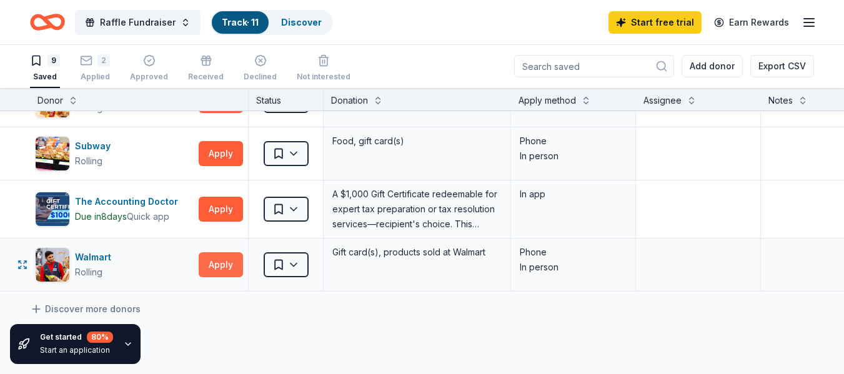
click at [210, 260] on button "Apply" at bounding box center [221, 264] width 44 height 25
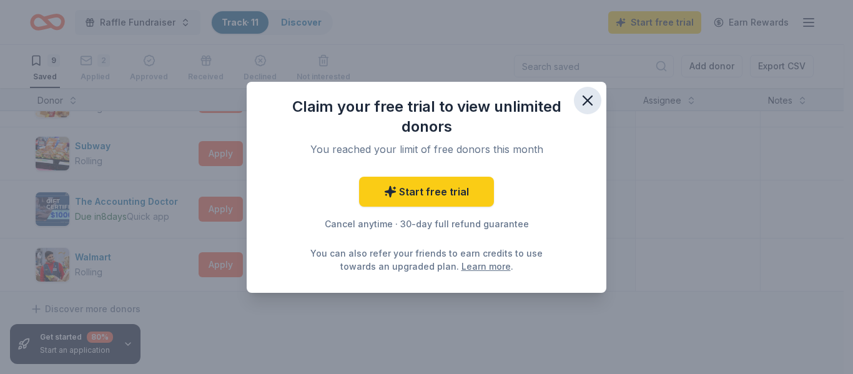
click at [586, 104] on icon "button" at bounding box center [587, 100] width 17 height 17
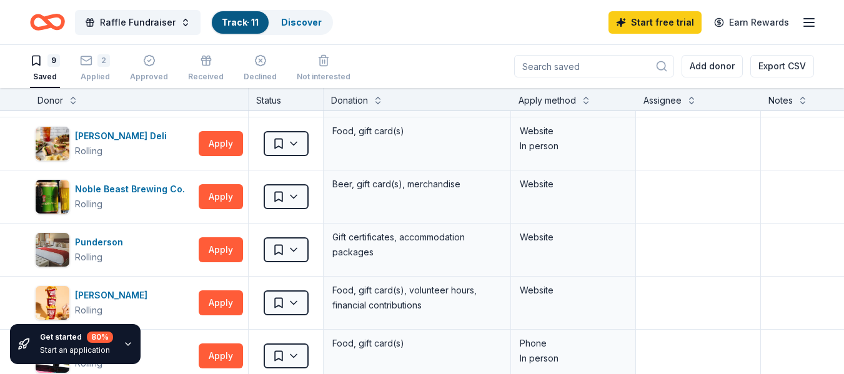
scroll to position [102, 0]
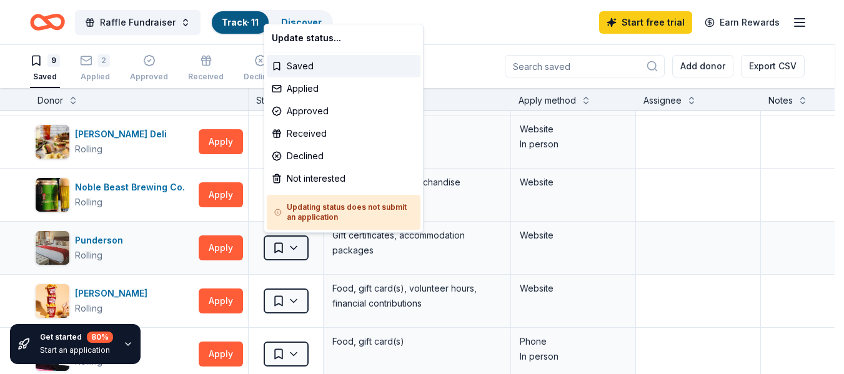
click at [290, 247] on html "Raffle Fundraiser Track · 11 Discover Start free trial Earn Rewards 9 Saved 2 A…" at bounding box center [422, 186] width 844 height 374
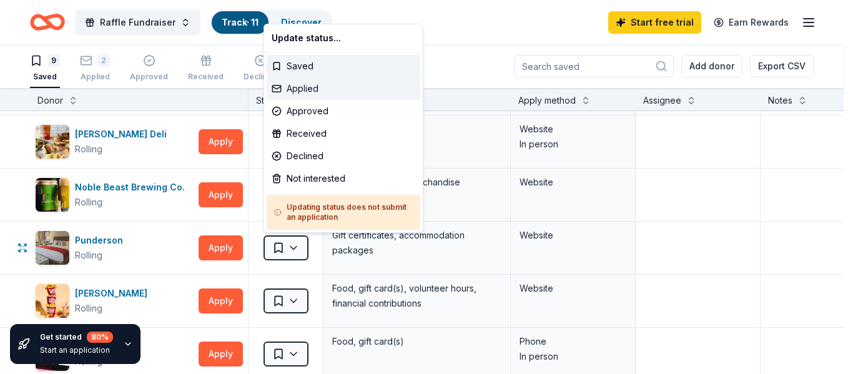
click at [313, 91] on div "Applied" at bounding box center [344, 88] width 154 height 22
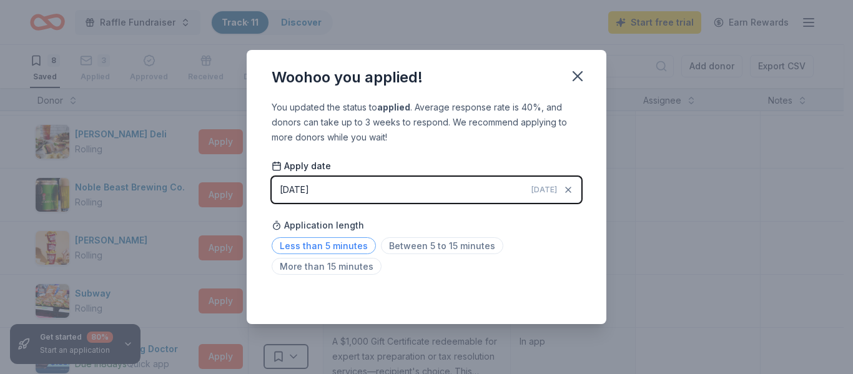
click at [323, 244] on span "Less than 5 minutes" at bounding box center [324, 245] width 104 height 17
click at [706, 211] on div "Woohoo you applied! You updated the status to applied . Average response rate i…" at bounding box center [426, 187] width 853 height 374
click at [577, 74] on icon "button" at bounding box center [577, 75] width 17 height 17
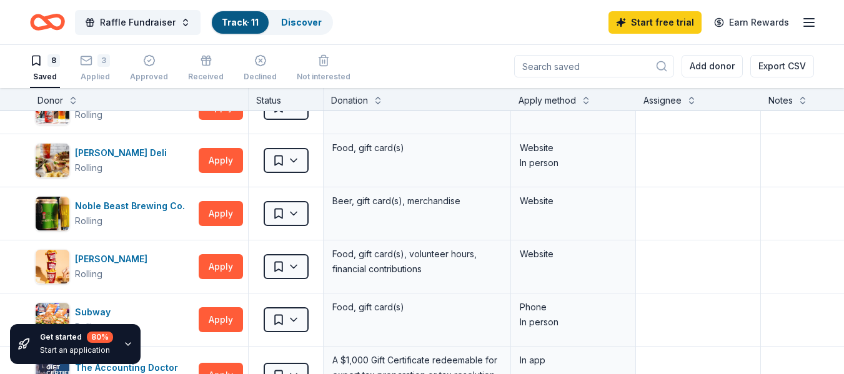
scroll to position [89, 0]
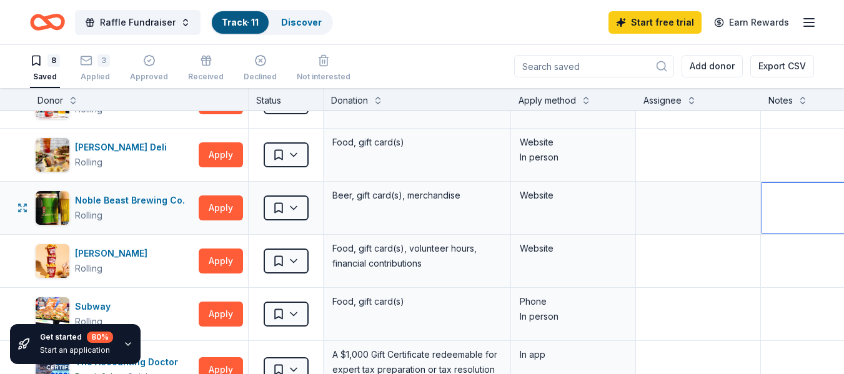
click at [833, 206] on textarea at bounding box center [854, 208] width 184 height 50
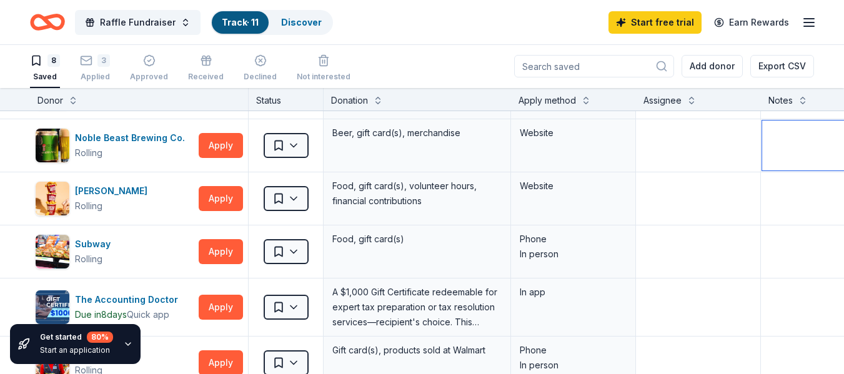
scroll to position [152, 0]
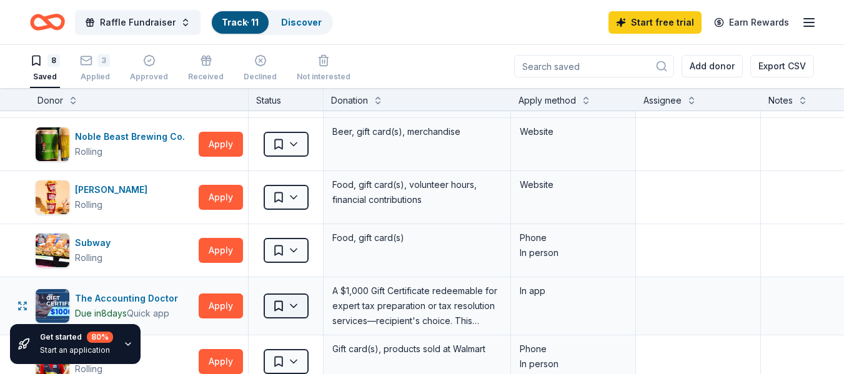
click at [300, 303] on html "Raffle Fundraiser Track · 11 Discover Start free trial Earn Rewards 8 Saved 3 A…" at bounding box center [422, 186] width 844 height 374
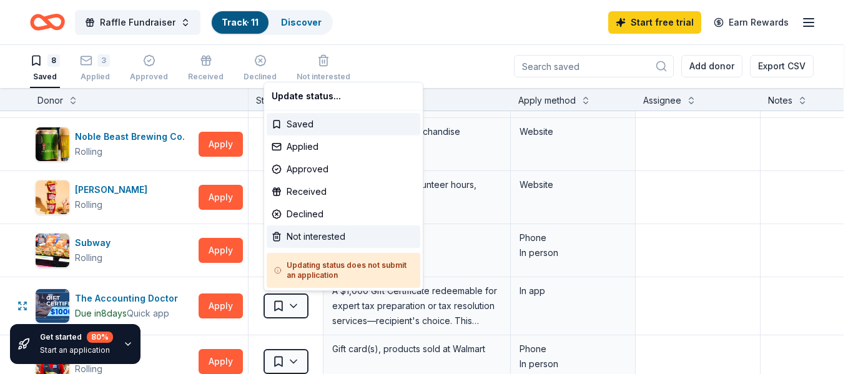
click at [312, 233] on div "Not interested" at bounding box center [344, 237] width 154 height 22
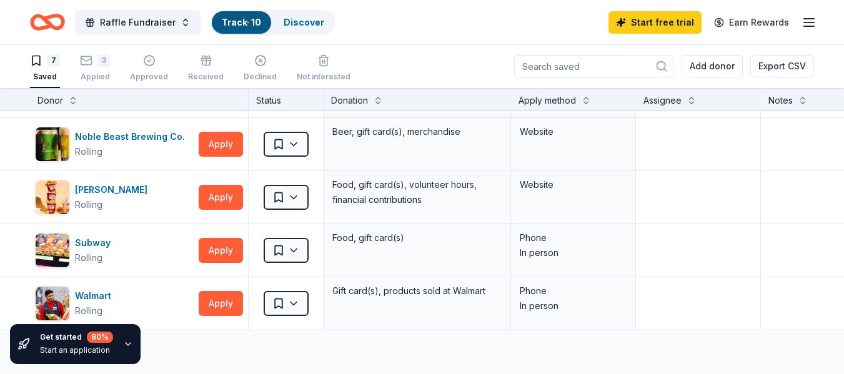
scroll to position [0, 0]
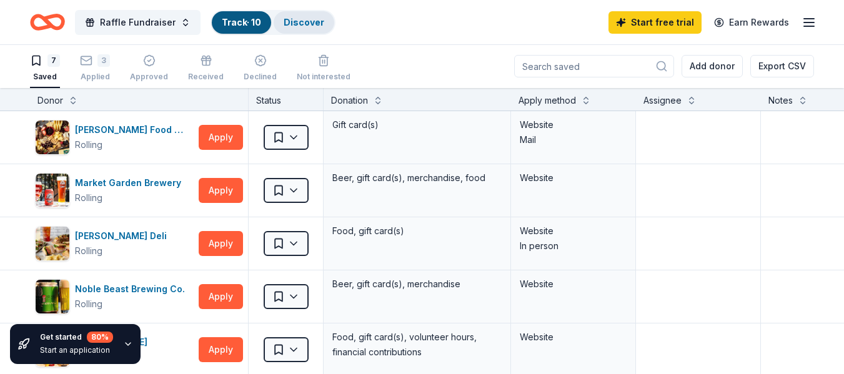
click at [295, 11] on div "Discover" at bounding box center [304, 22] width 61 height 22
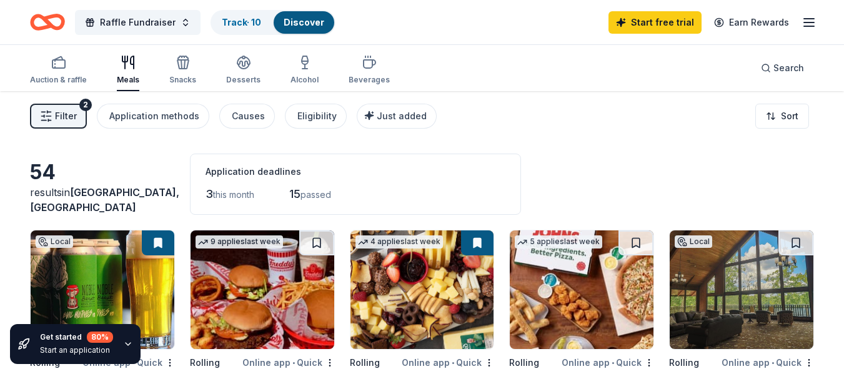
click at [814, 19] on line "button" at bounding box center [809, 19] width 10 height 0
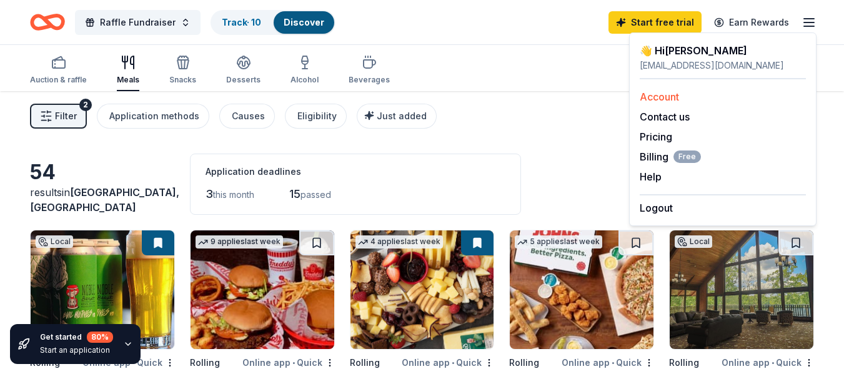
click at [658, 96] on link "Account" at bounding box center [659, 97] width 39 height 12
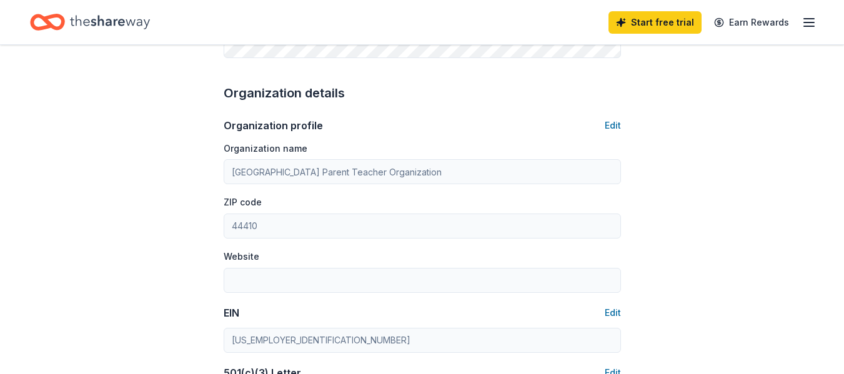
scroll to position [369, 0]
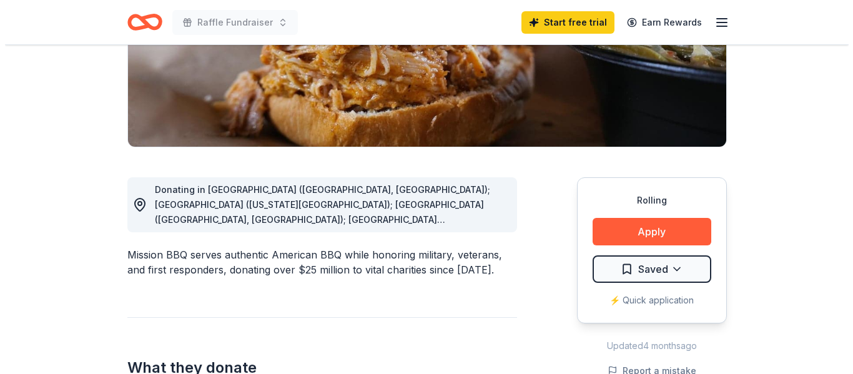
scroll to position [236, 0]
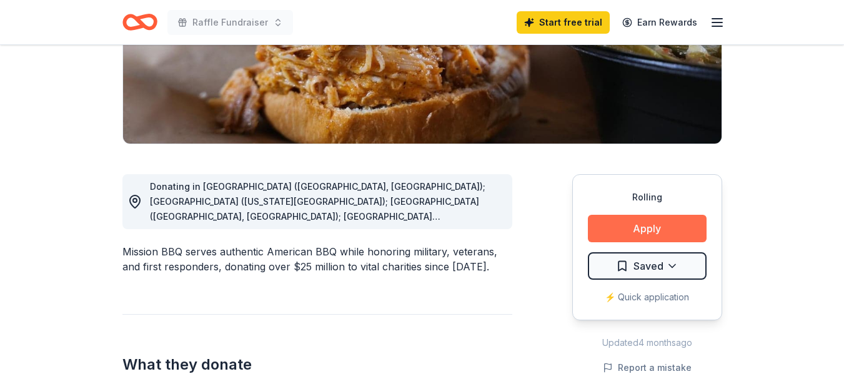
click at [629, 234] on button "Apply" at bounding box center [647, 228] width 119 height 27
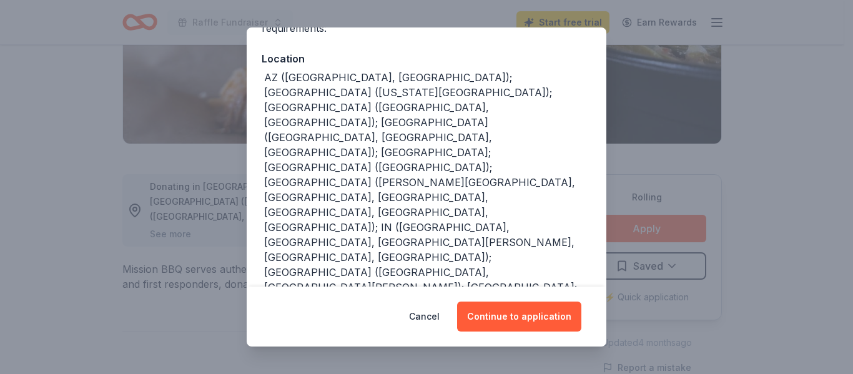
scroll to position [129, 0]
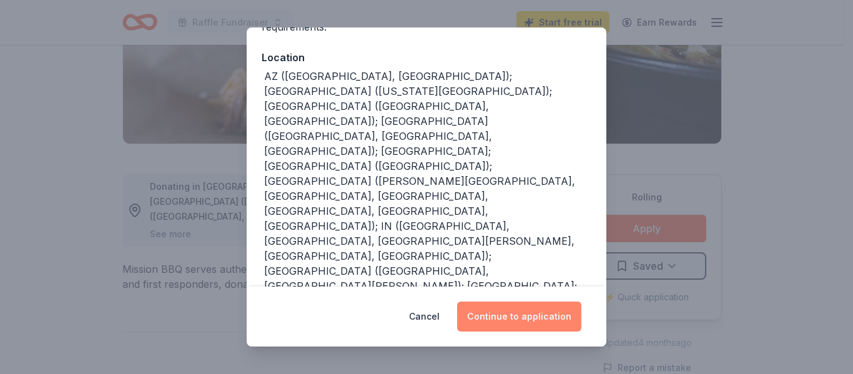
click at [515, 322] on button "Continue to application" at bounding box center [519, 317] width 124 height 30
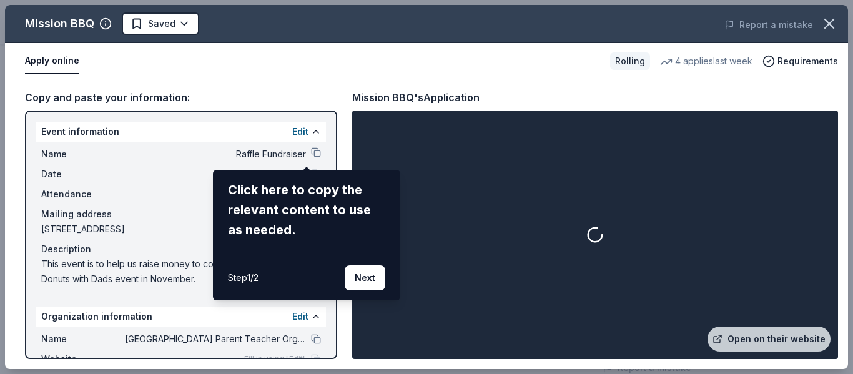
drag, startPoint x: 333, startPoint y: 136, endPoint x: 330, endPoint y: 219, distance: 83.8
click at [330, 219] on div "Mission BBQ Saved Report a mistake Apply online Rolling 4 applies last week Req…" at bounding box center [426, 187] width 843 height 364
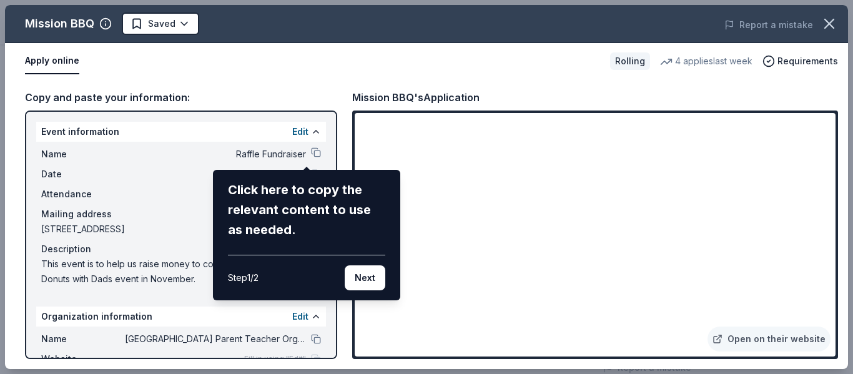
drag, startPoint x: 830, startPoint y: 138, endPoint x: 833, endPoint y: 210, distance: 71.9
click at [833, 210] on div "Mission BBQ Saved Report a mistake Apply online Rolling 4 applies last week Req…" at bounding box center [426, 187] width 843 height 364
drag, startPoint x: 831, startPoint y: 154, endPoint x: 830, endPoint y: 206, distance: 52.5
click at [830, 206] on div "Mission BBQ Saved Report a mistake Apply online Rolling 4 applies last week Req…" at bounding box center [426, 187] width 843 height 364
click at [380, 276] on button "Next" at bounding box center [365, 278] width 41 height 25
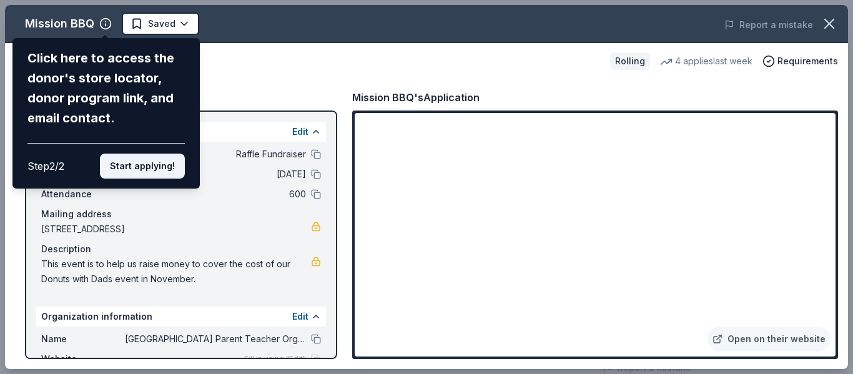
click at [161, 159] on button "Start applying!" at bounding box center [142, 166] width 85 height 25
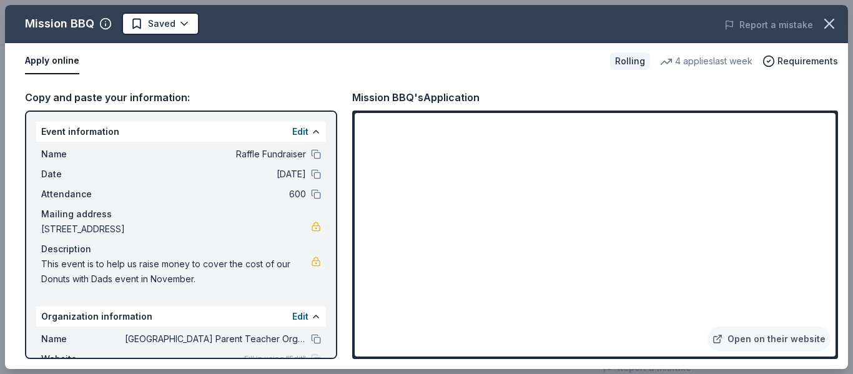
click at [327, 180] on div "Mission BBQ Saved Report a mistake Apply online Rolling 4 applies last week Req…" at bounding box center [426, 187] width 843 height 364
drag, startPoint x: 334, startPoint y: 190, endPoint x: 337, endPoint y: 269, distance: 78.8
click at [337, 269] on div "Mission BBQ Saved Report a mistake Apply online Rolling 4 applies last week Req…" at bounding box center [426, 187] width 843 height 364
drag, startPoint x: 333, startPoint y: 256, endPoint x: 339, endPoint y: 351, distance: 95.2
click at [339, 351] on div "Mission BBQ Saved Report a mistake Apply online Rolling 4 applies last week Req…" at bounding box center [426, 187] width 843 height 364
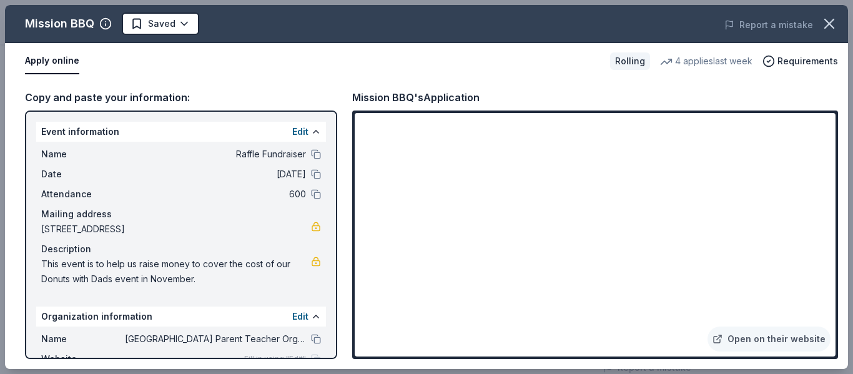
drag, startPoint x: 831, startPoint y: 142, endPoint x: 822, endPoint y: 258, distance: 115.9
click at [822, 258] on div "Mission BBQ Saved Report a mistake Apply online Rolling 4 applies last week Req…" at bounding box center [426, 187] width 843 height 364
click at [332, 179] on div "Mission BBQ Saved Report a mistake Apply online Rolling 4 applies last week Req…" at bounding box center [426, 187] width 843 height 364
drag, startPoint x: 332, startPoint y: 179, endPoint x: 357, endPoint y: 294, distance: 117.6
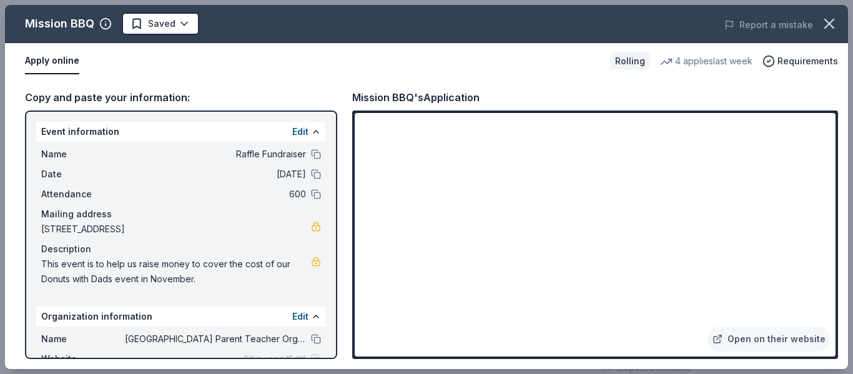
click at [357, 294] on div "Mission BBQ Saved Report a mistake Apply online Rolling 4 applies last week Req…" at bounding box center [426, 187] width 843 height 364
click at [510, 289] on div "Mission BBQ Saved Report a mistake Apply online Rolling 4 applies last week Req…" at bounding box center [426, 187] width 843 height 364
drag, startPoint x: 831, startPoint y: 152, endPoint x: 837, endPoint y: 256, distance: 103.9
click at [837, 256] on div "Mission BBQ Saved Report a mistake Apply online Rolling 4 applies last week Req…" at bounding box center [426, 187] width 843 height 364
click at [255, 60] on div "Mission BBQ Saved Report a mistake Apply online Rolling 4 applies last week Req…" at bounding box center [426, 187] width 843 height 364
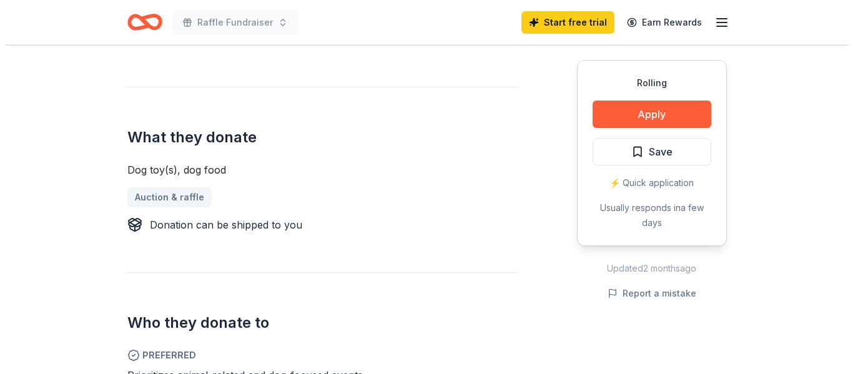
scroll to position [455, 0]
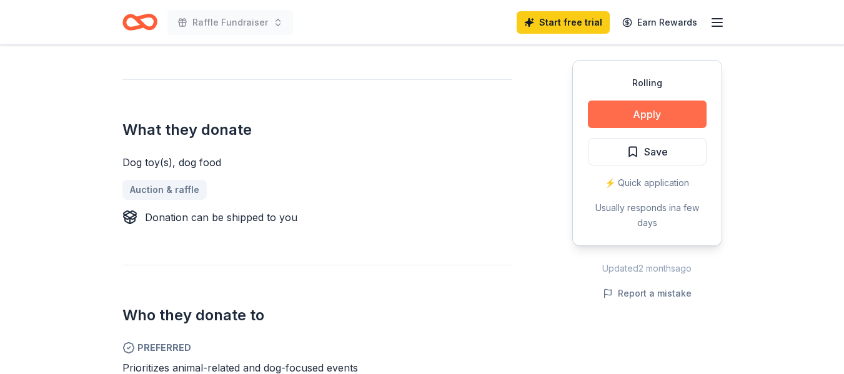
click at [634, 112] on button "Apply" at bounding box center [647, 114] width 119 height 27
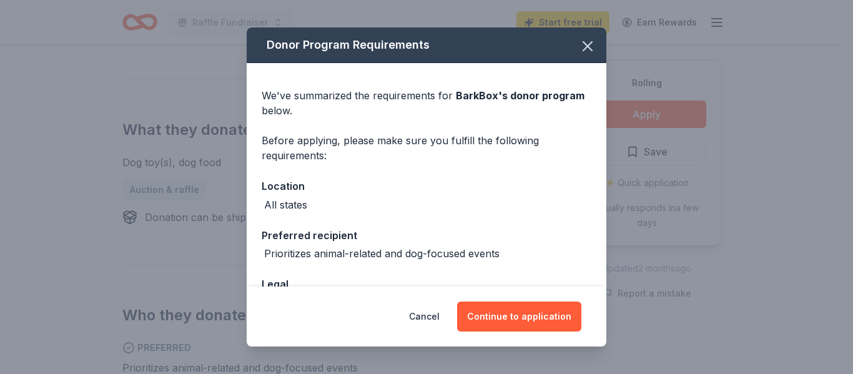
scroll to position [90, 0]
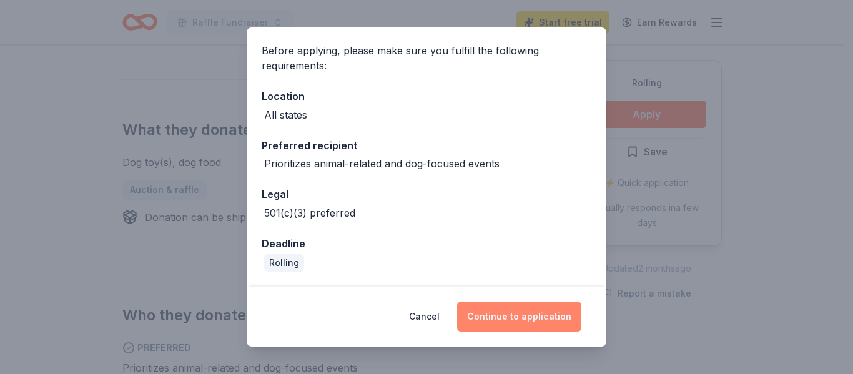
click at [508, 317] on button "Continue to application" at bounding box center [519, 317] width 124 height 30
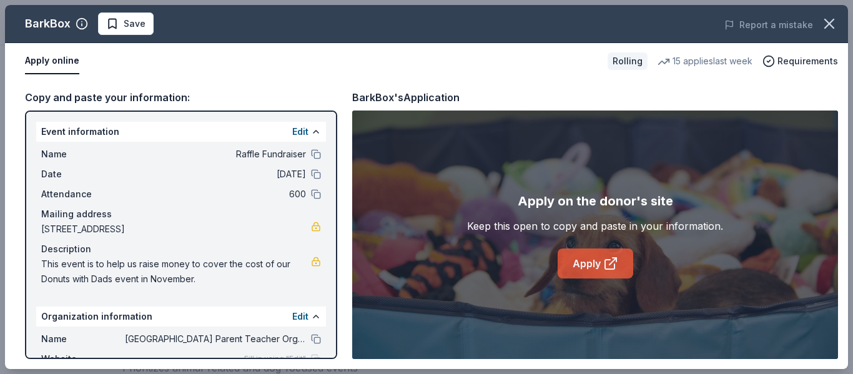
click at [599, 260] on link "Apply" at bounding box center [596, 264] width 76 height 30
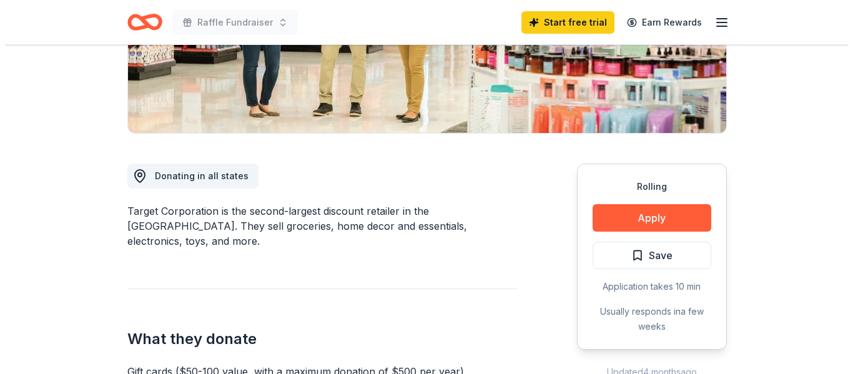
scroll to position [261, 0]
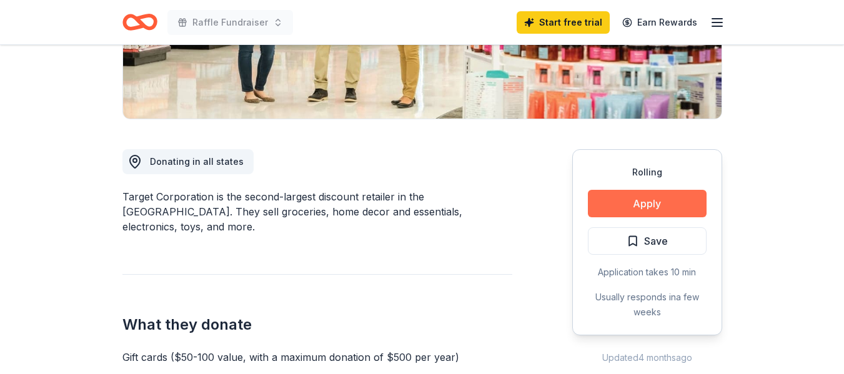
click at [640, 207] on button "Apply" at bounding box center [647, 203] width 119 height 27
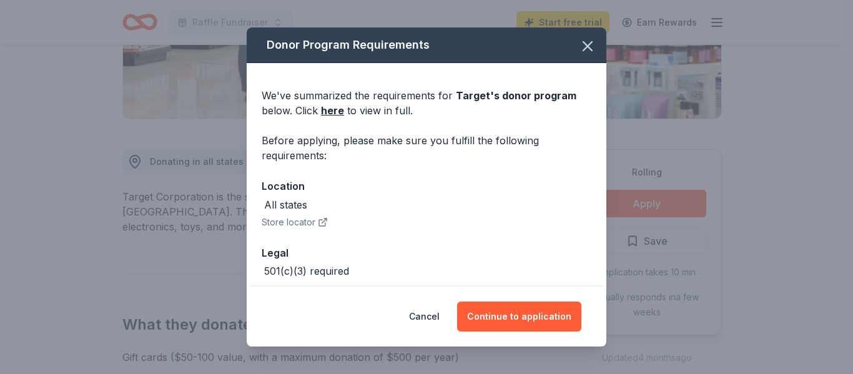
scroll to position [59, 0]
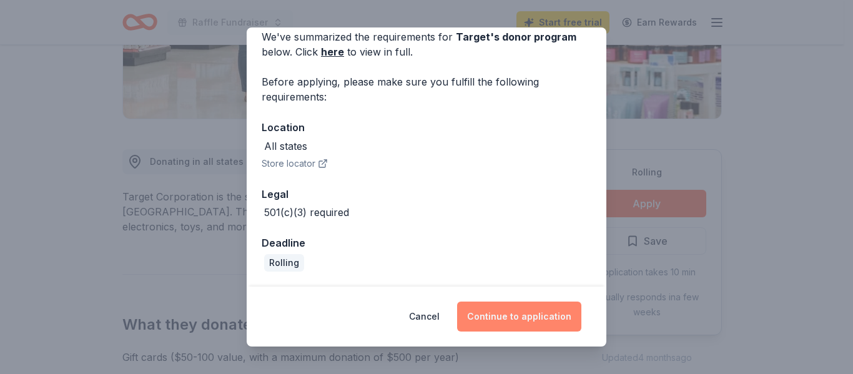
click at [516, 318] on button "Continue to application" at bounding box center [519, 317] width 124 height 30
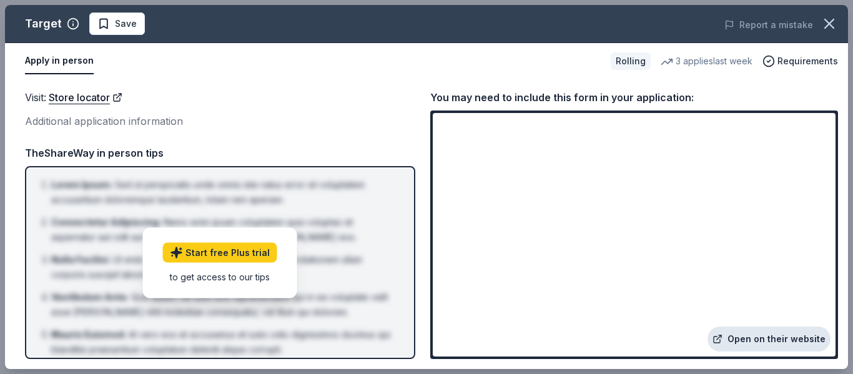
click at [767, 332] on link "Open on their website" at bounding box center [769, 339] width 123 height 25
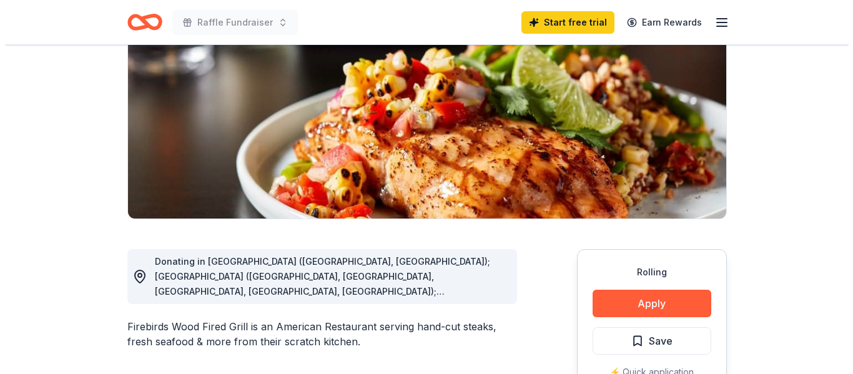
scroll to position [176, 0]
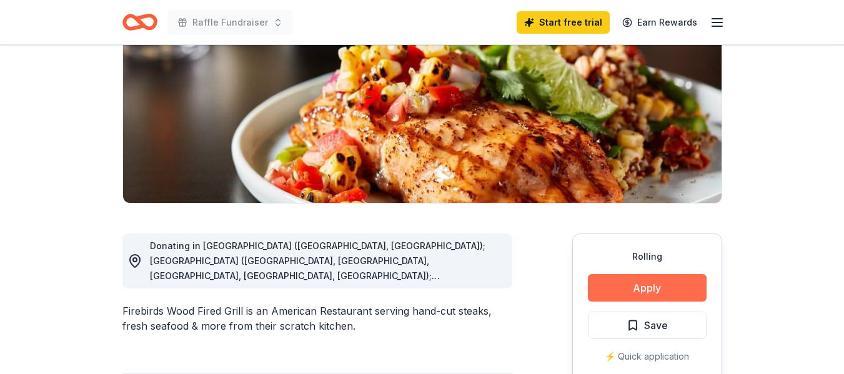
click at [654, 289] on button "Apply" at bounding box center [647, 287] width 119 height 27
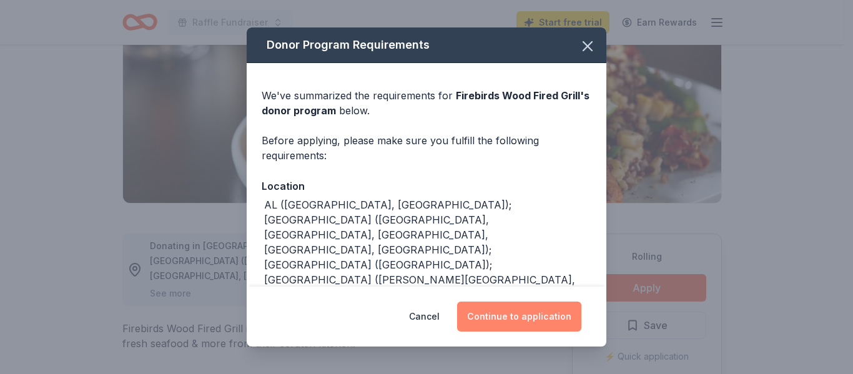
click at [543, 324] on button "Continue to application" at bounding box center [519, 317] width 124 height 30
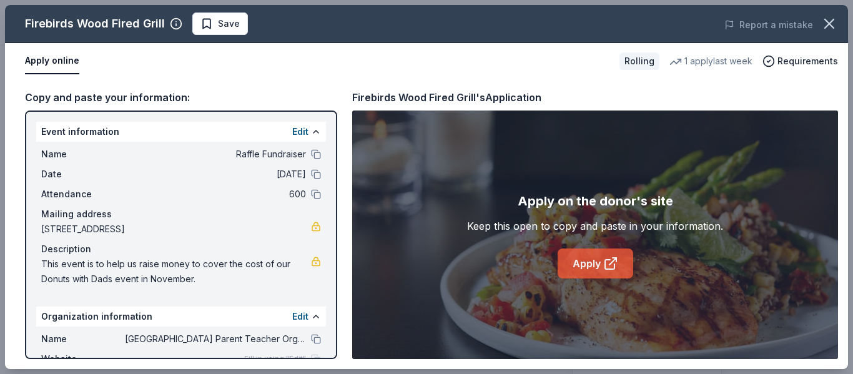
click at [585, 262] on link "Apply" at bounding box center [596, 264] width 76 height 30
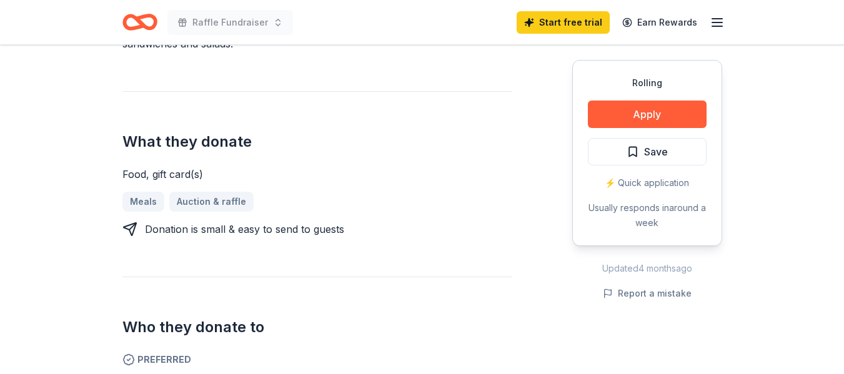
scroll to position [432, 0]
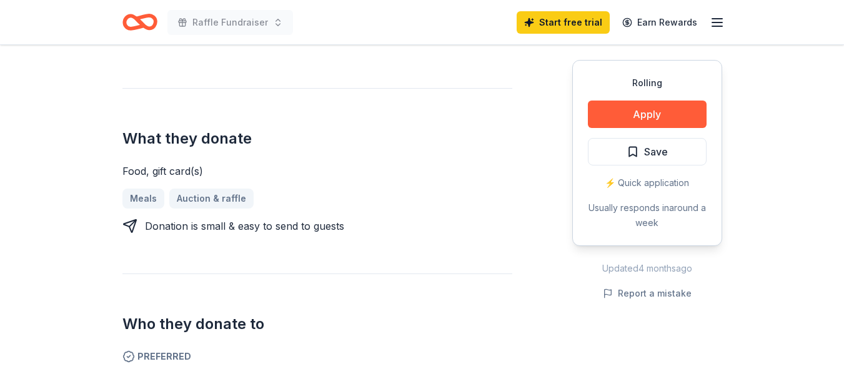
click at [642, 96] on div "Rolling Apply Save ⚡️ Quick application Usually responds in around a week" at bounding box center [647, 153] width 150 height 186
click at [645, 115] on button "Apply" at bounding box center [647, 114] width 119 height 27
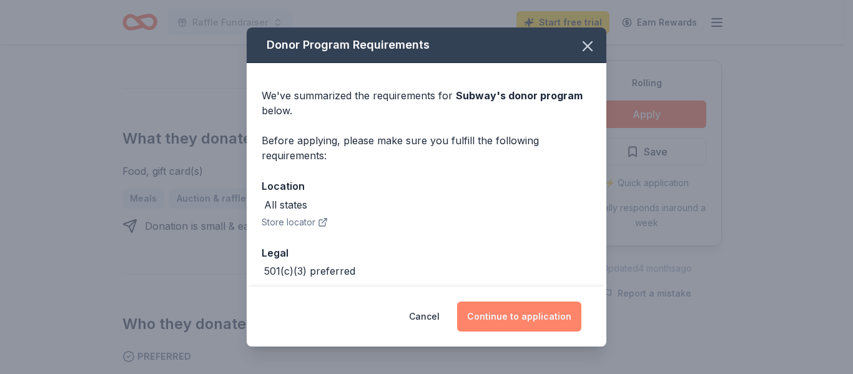
click at [549, 320] on button "Continue to application" at bounding box center [519, 317] width 124 height 30
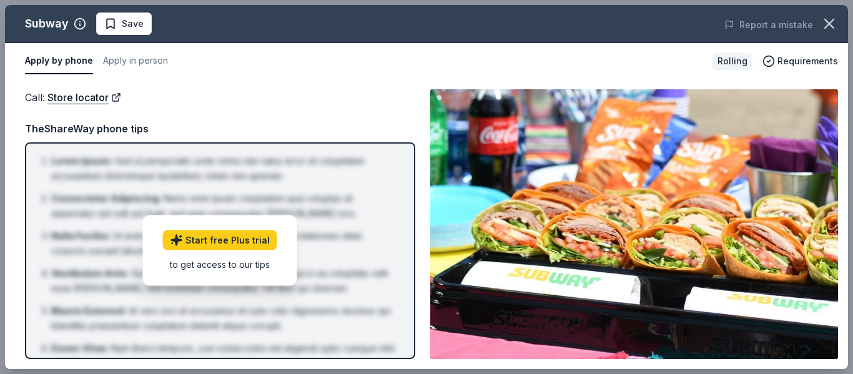
drag, startPoint x: 853, startPoint y: 87, endPoint x: 851, endPoint y: 205, distance: 118.1
click at [843, 205] on div "Subway Save Report a mistake Apply by phone Apply in person Rolling Requirement…" at bounding box center [426, 187] width 853 height 374
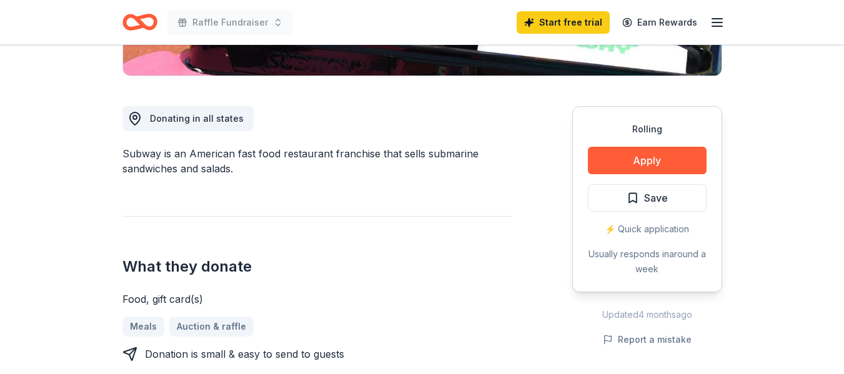
scroll to position [317, 0]
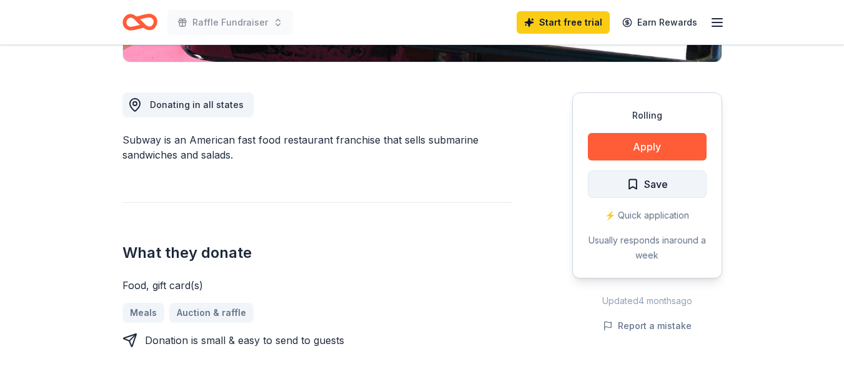
click at [633, 178] on span "Save" at bounding box center [647, 184] width 41 height 16
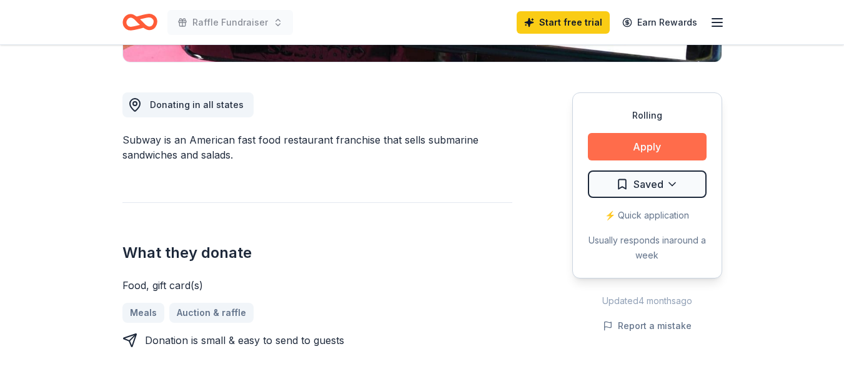
click at [639, 140] on button "Apply" at bounding box center [647, 146] width 119 height 27
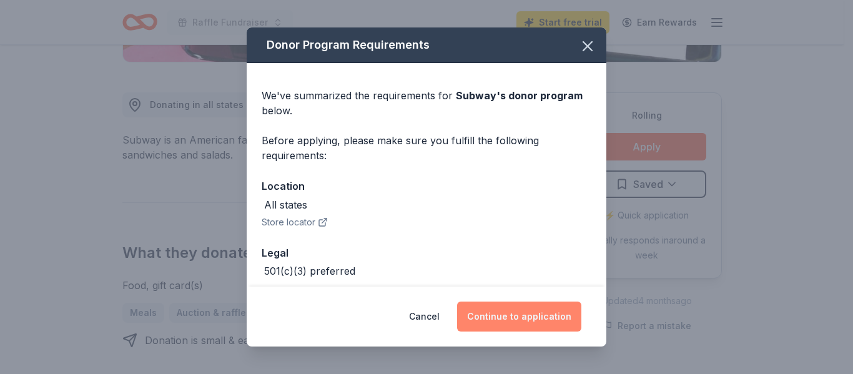
click at [487, 309] on button "Continue to application" at bounding box center [519, 317] width 124 height 30
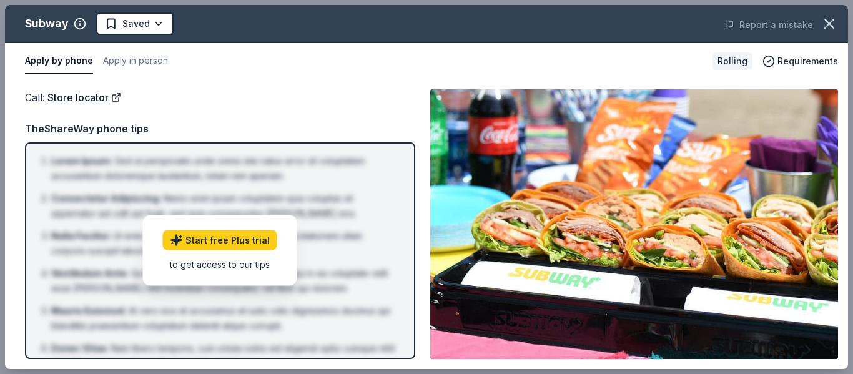
drag, startPoint x: 853, startPoint y: 91, endPoint x: 853, endPoint y: 204, distance: 113.1
click at [843, 204] on div "Subway Saved Report a mistake Apply by phone Apply in person Rolling Requiremen…" at bounding box center [426, 187] width 853 height 374
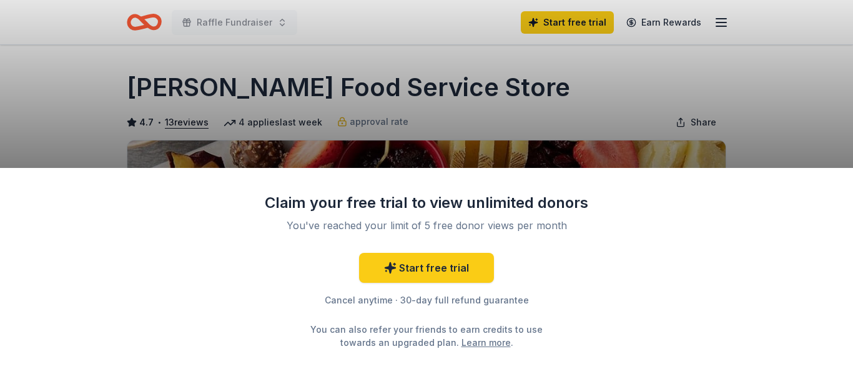
click at [775, 122] on div "Claim your free trial to view unlimited donors You've reached your limit of 5 f…" at bounding box center [426, 187] width 853 height 374
click at [690, 106] on div "Claim your free trial to view unlimited donors You've reached your limit of 5 f…" at bounding box center [426, 187] width 853 height 374
